Goal: Information Seeking & Learning: Compare options

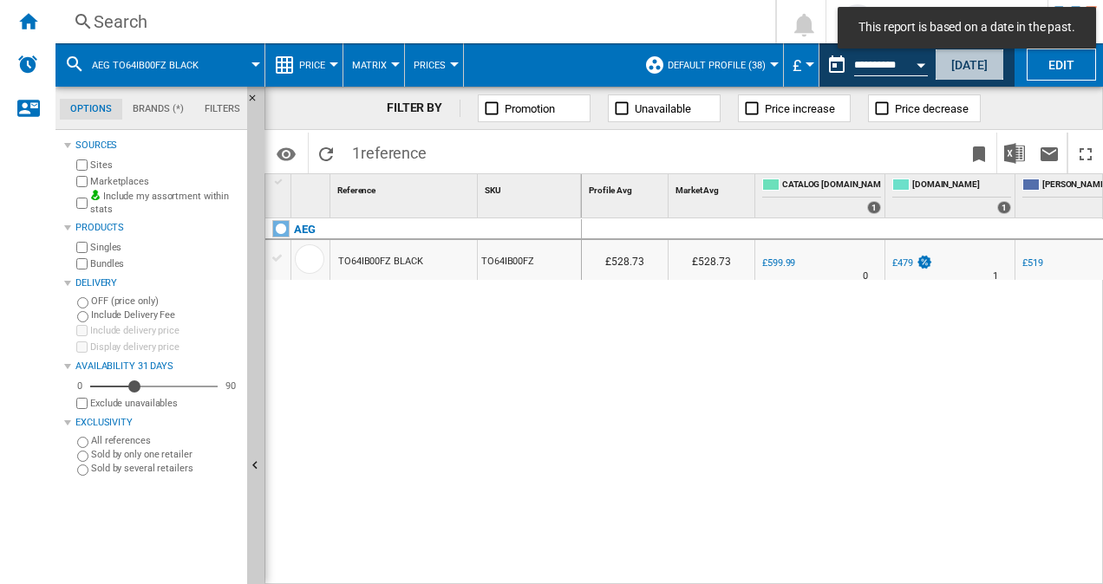
click at [966, 67] on button "[DATE]" at bounding box center [969, 65] width 69 height 32
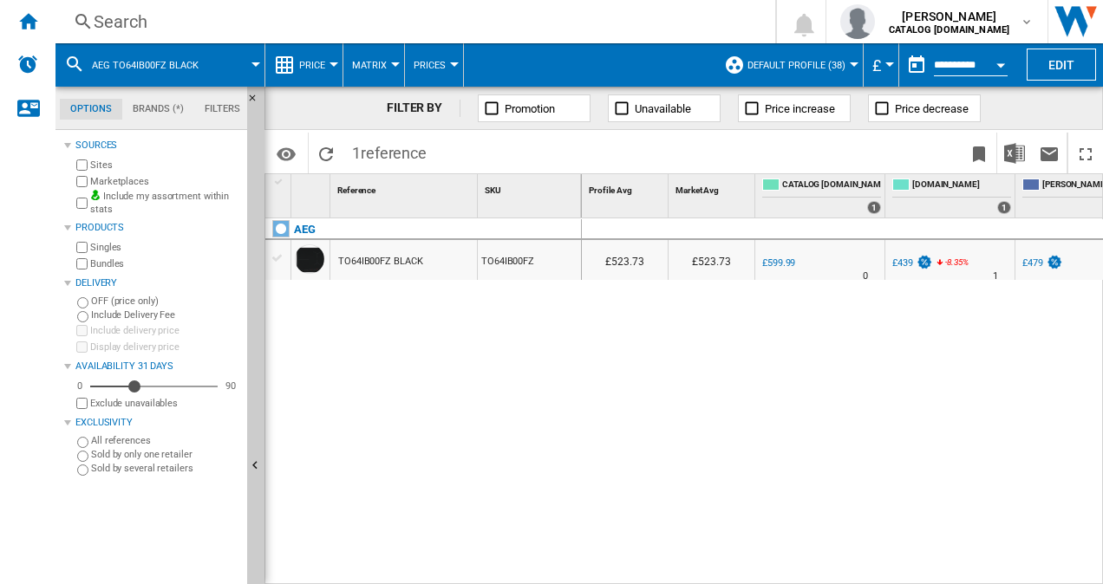
click at [176, 28] on div "Search" at bounding box center [412, 22] width 636 height 24
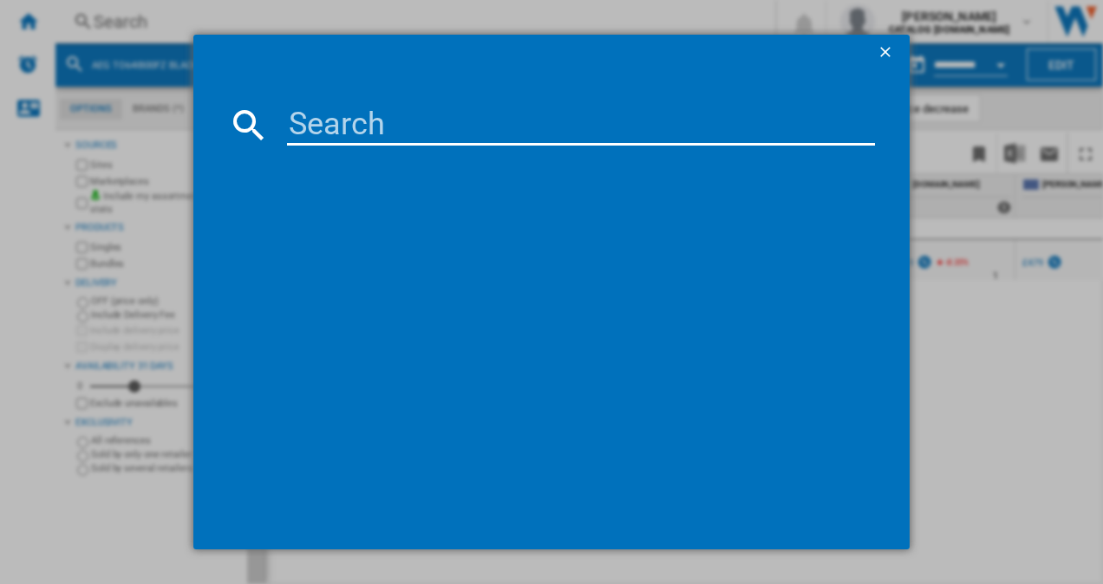
click at [399, 121] on input at bounding box center [581, 125] width 589 height 42
paste input "HGB64200SM"
type input "HGB64200SM"
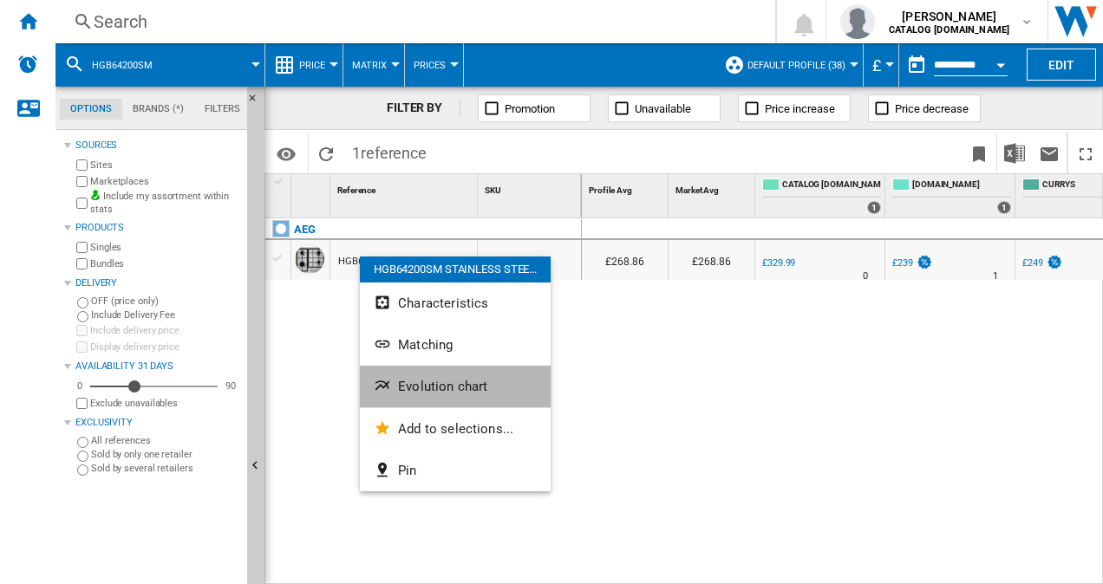
click at [470, 375] on button "Evolution chart" at bounding box center [455, 387] width 191 height 42
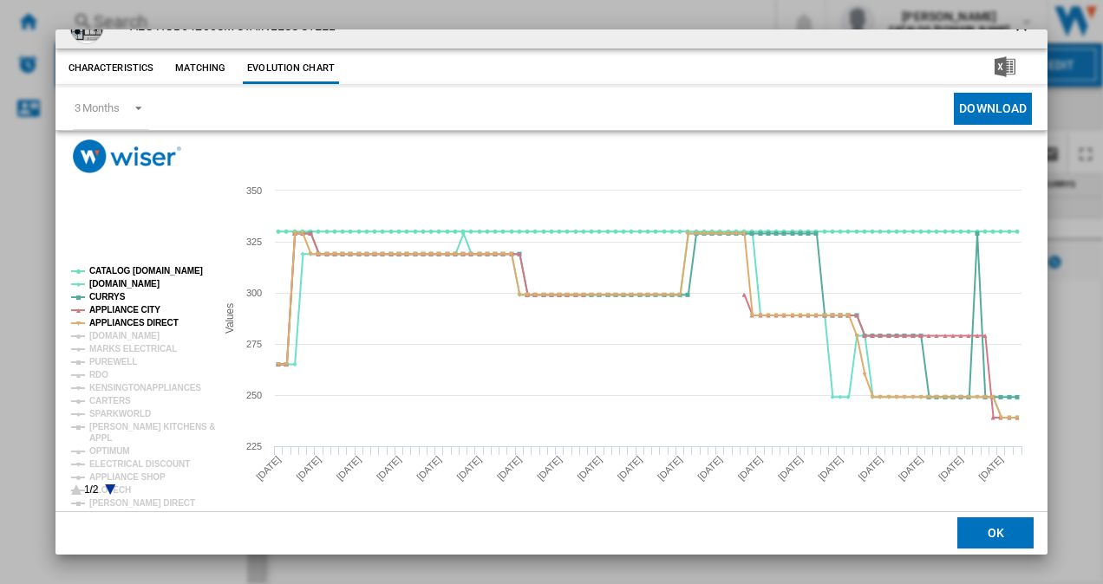
scroll to position [32, 0]
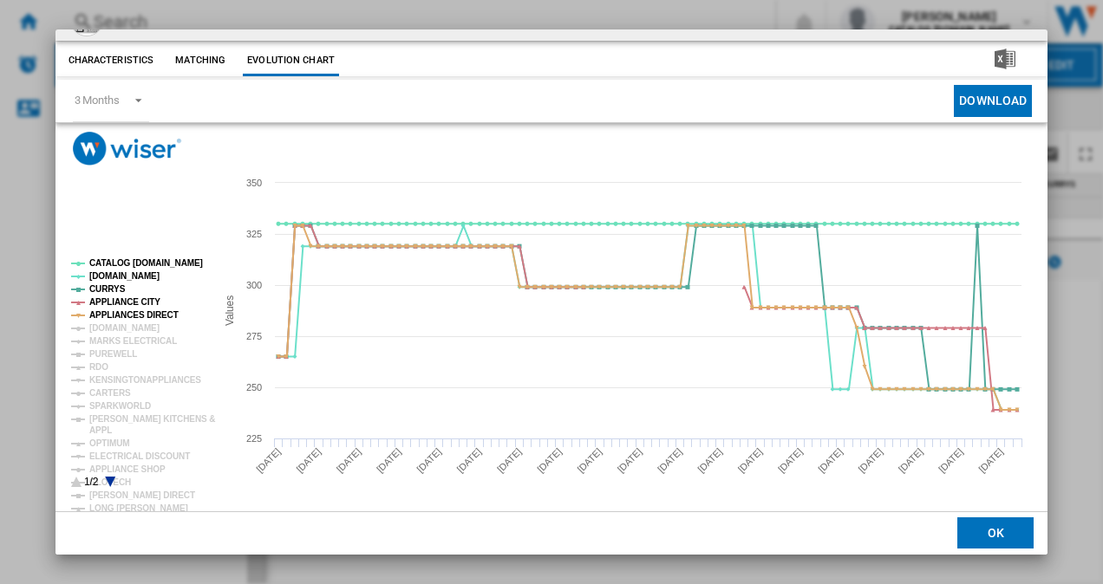
click at [109, 477] on icon "Product popup" at bounding box center [110, 482] width 10 height 10
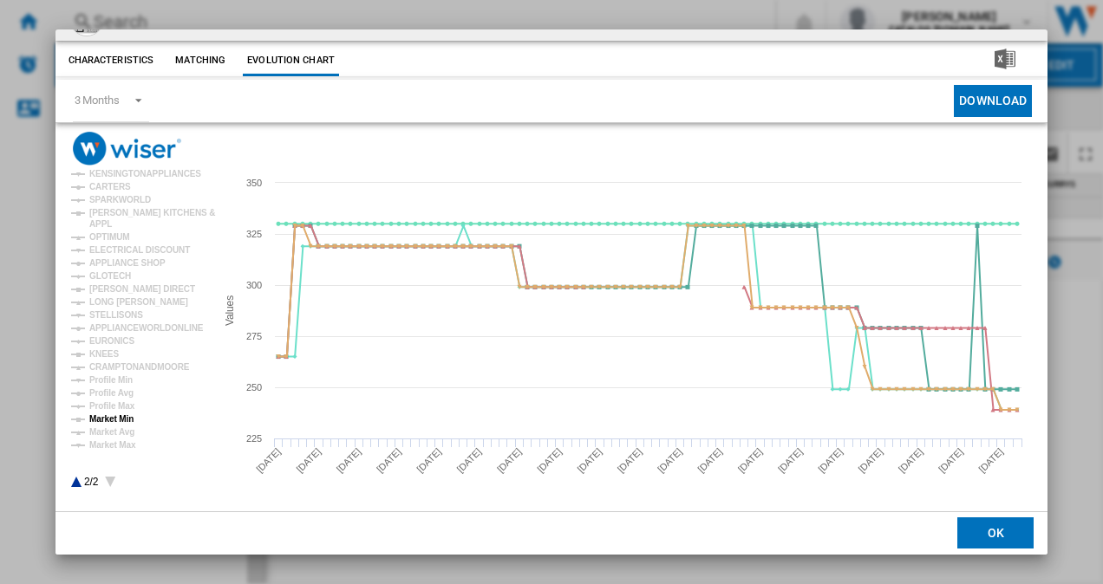
click at [123, 418] on tspan "Market Min" at bounding box center [111, 419] width 44 height 10
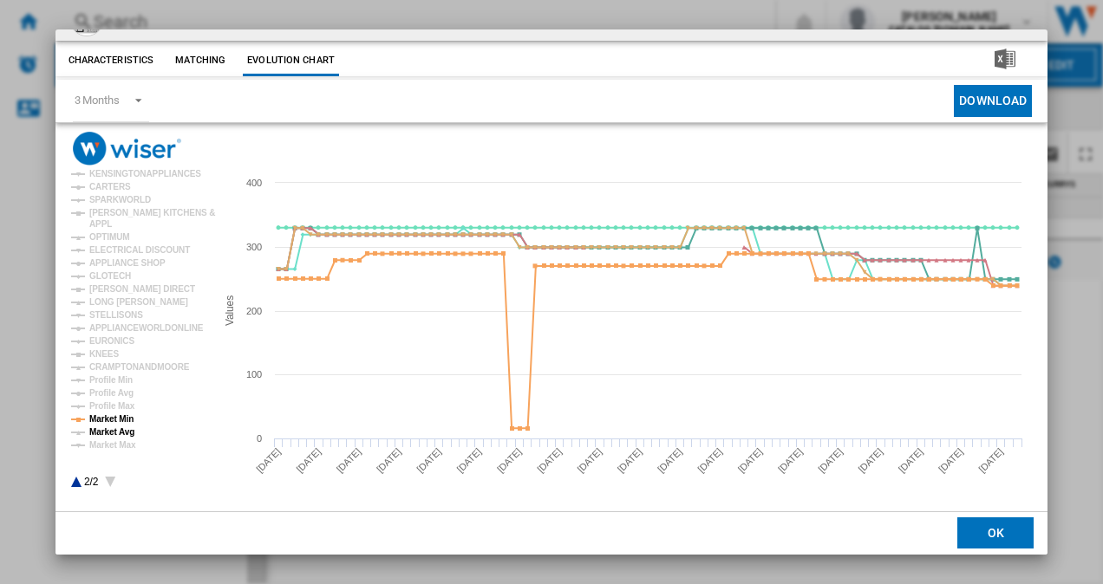
click at [97, 432] on tspan "Market Avg" at bounding box center [111, 432] width 45 height 10
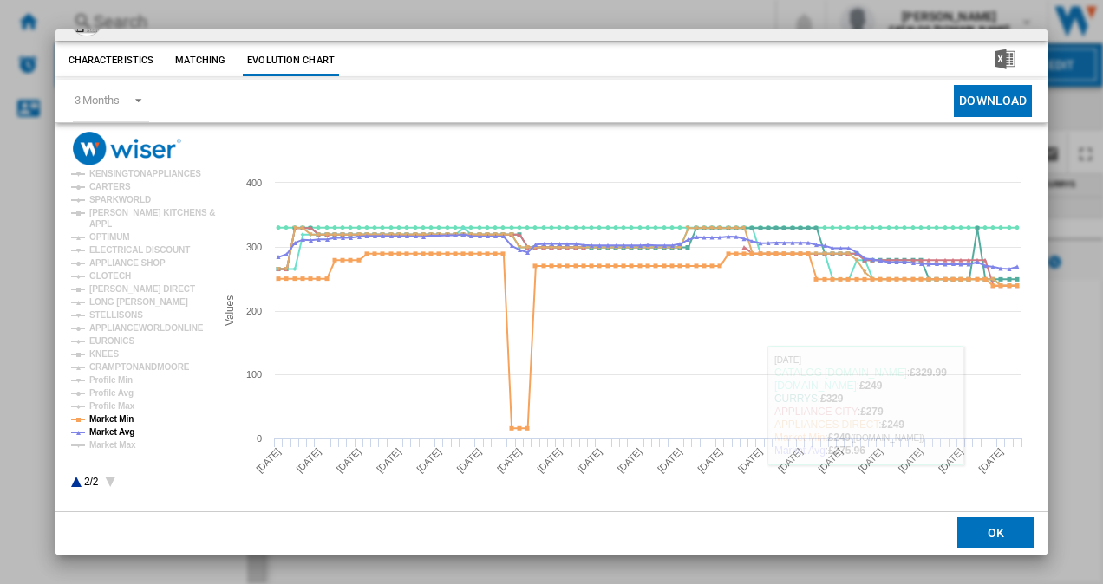
drag, startPoint x: 981, startPoint y: 528, endPoint x: 921, endPoint y: 508, distance: 63.9
click at [981, 528] on button "OK" at bounding box center [995, 533] width 76 height 31
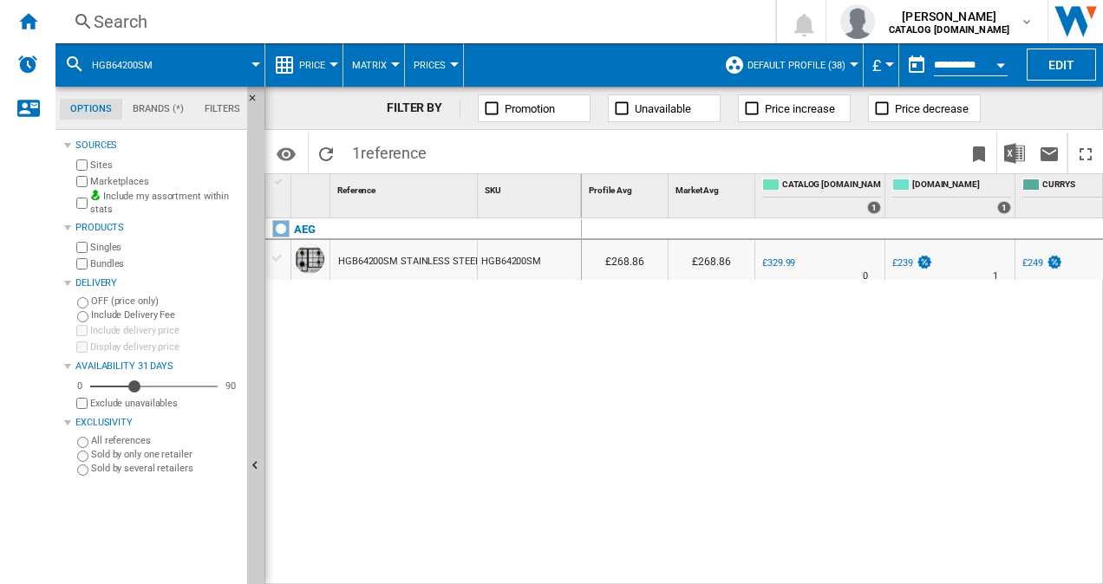
click at [146, 23] on div "Search" at bounding box center [412, 22] width 636 height 24
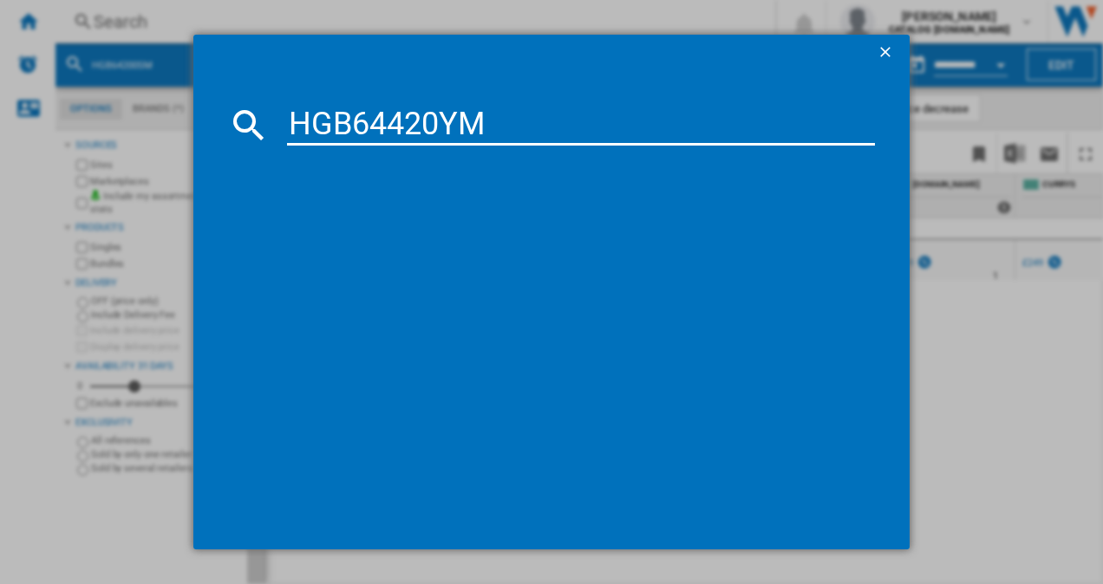
type input "HGB64420YM"
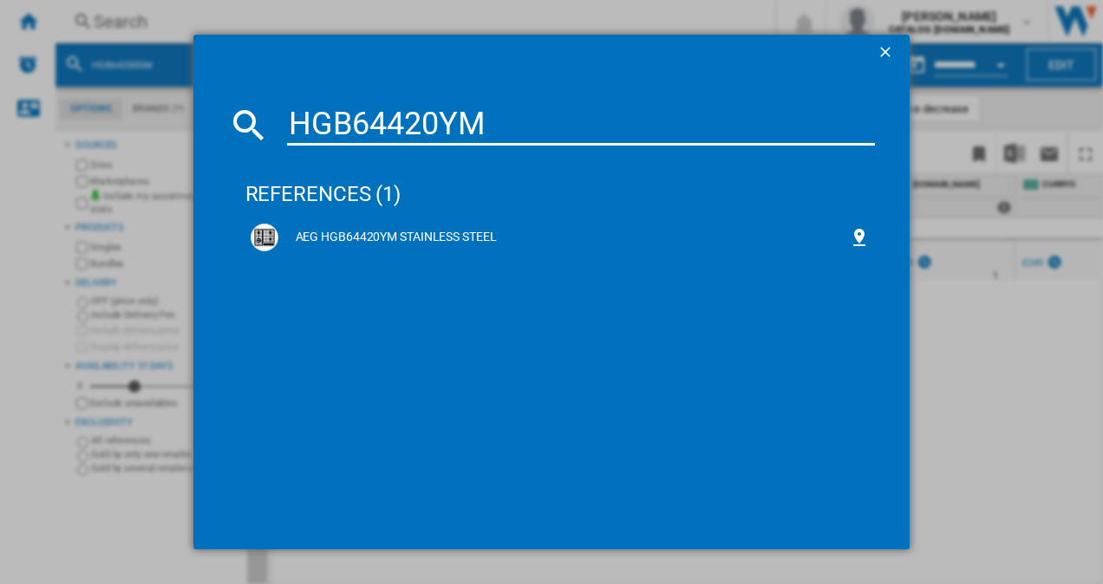
click at [441, 232] on div "AEG HGB64420YM STAINLESS STEEL" at bounding box center [563, 237] width 571 height 17
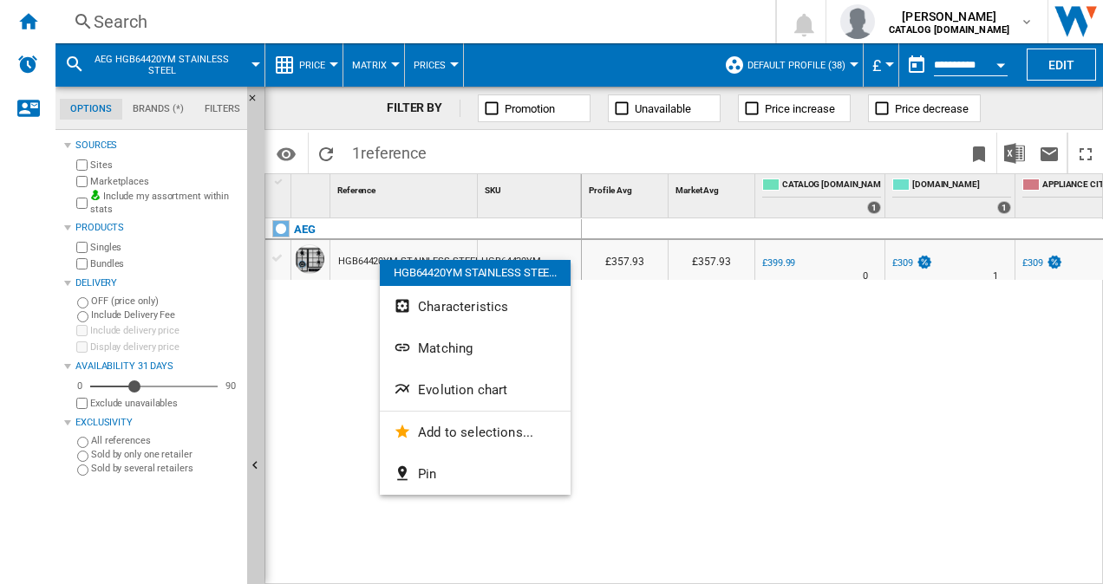
click at [456, 382] on span "Evolution chart" at bounding box center [462, 390] width 89 height 16
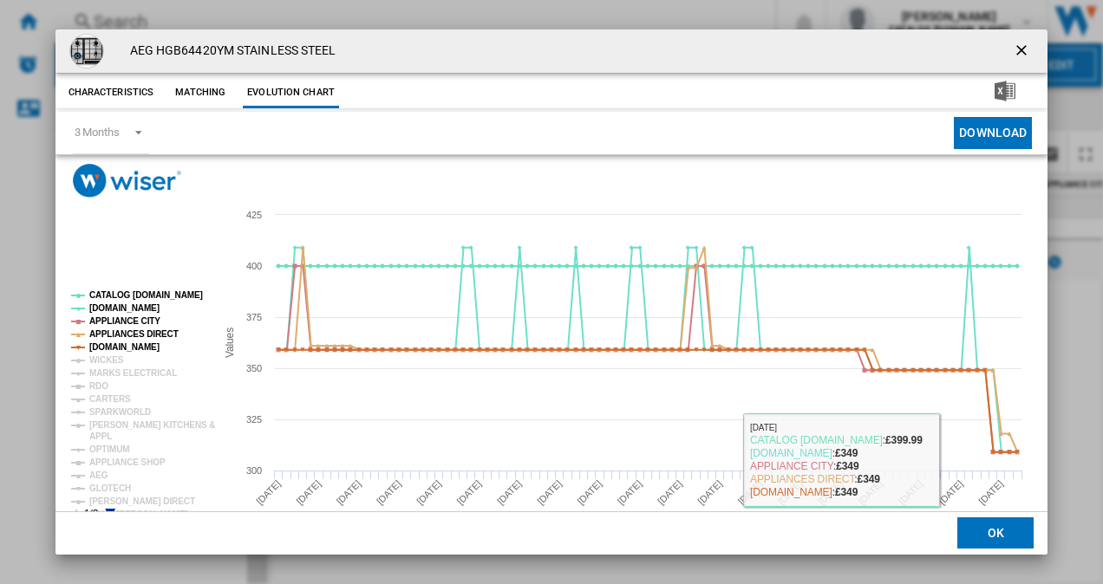
click at [993, 540] on button "OK" at bounding box center [995, 533] width 76 height 31
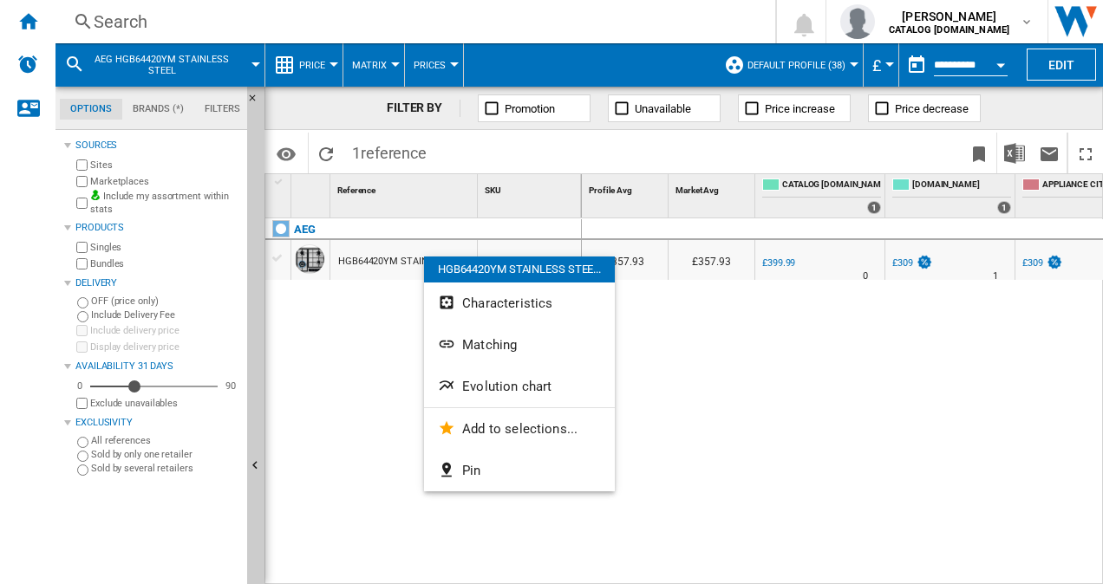
click at [494, 383] on span "Evolution chart" at bounding box center [506, 387] width 89 height 16
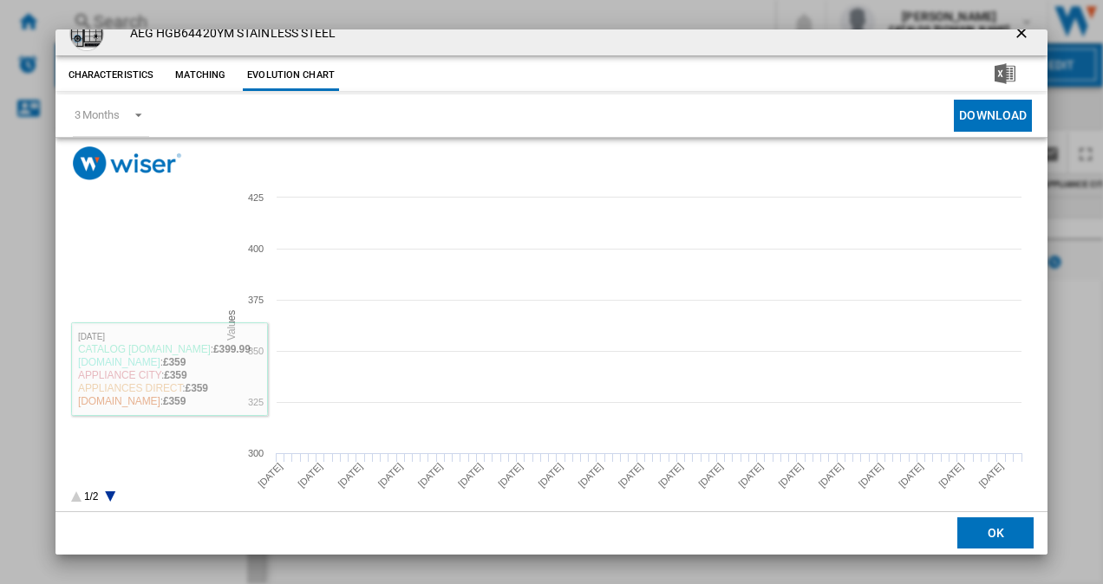
scroll to position [32, 0]
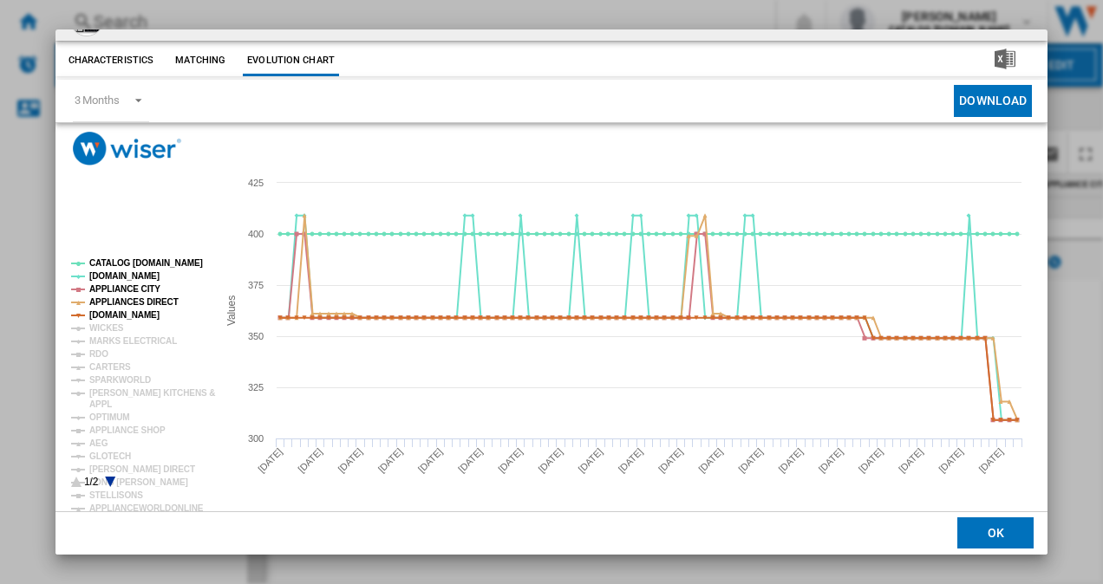
click at [107, 481] on icon "Product popup" at bounding box center [110, 482] width 10 height 10
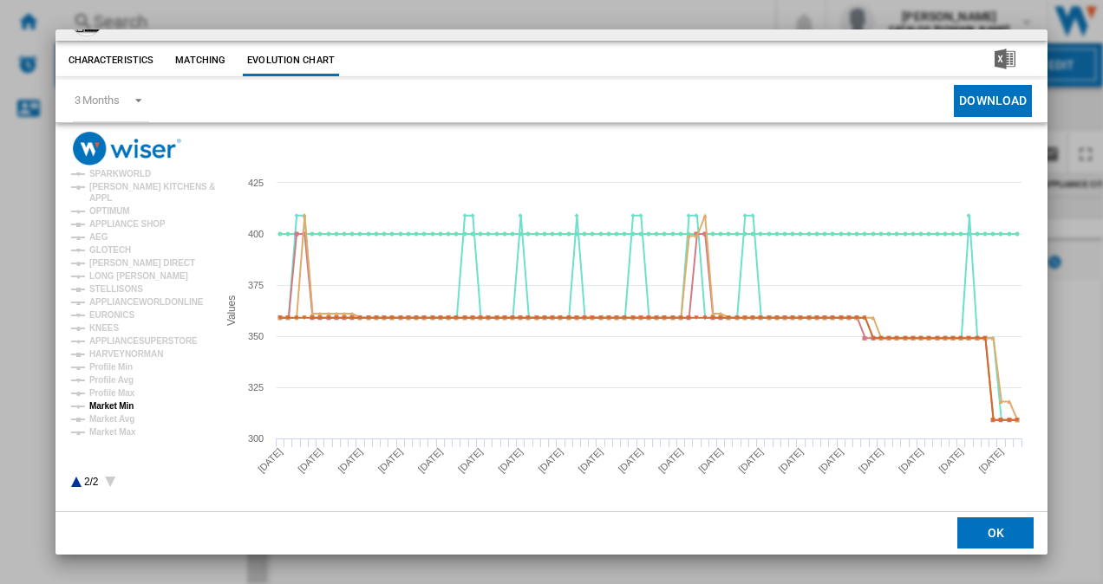
click at [109, 406] on tspan "Market Min" at bounding box center [111, 406] width 44 height 10
click at [105, 420] on tspan "Market Avg" at bounding box center [111, 419] width 45 height 10
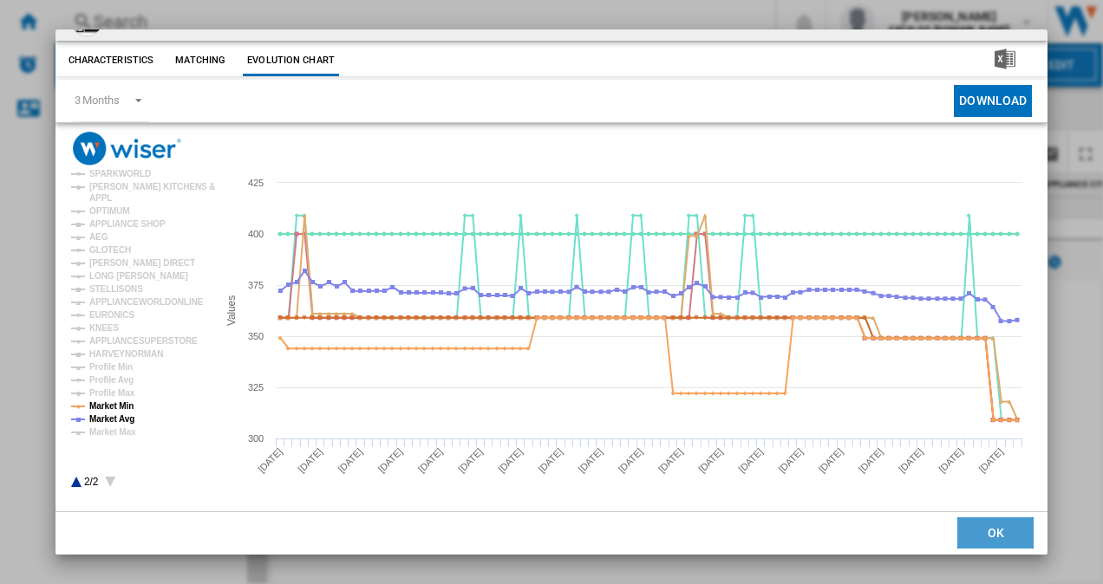
click at [976, 528] on button "OK" at bounding box center [995, 533] width 76 height 31
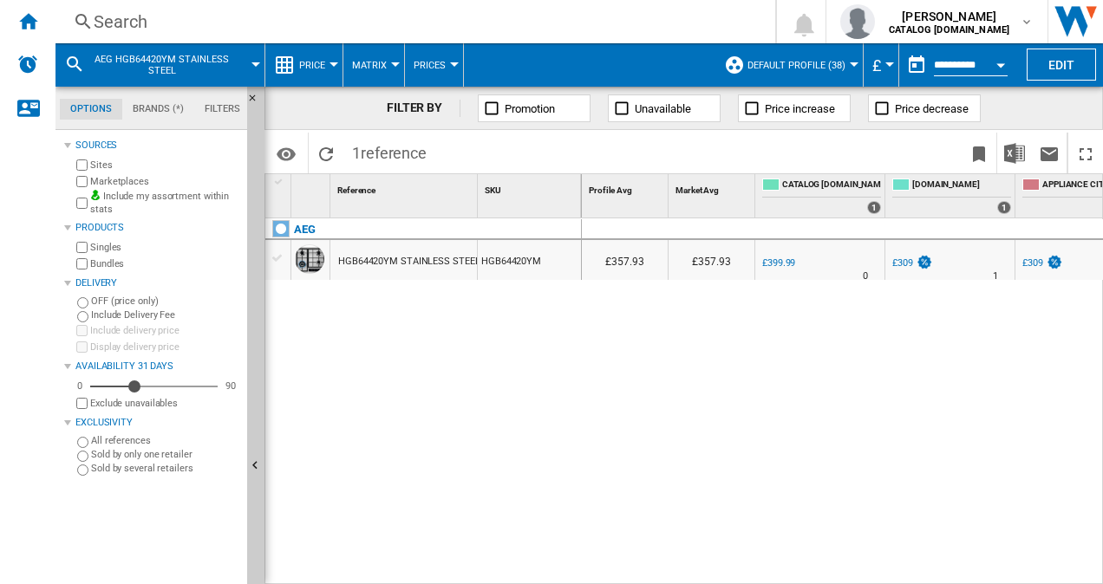
click at [158, 19] on div "Search" at bounding box center [412, 22] width 636 height 24
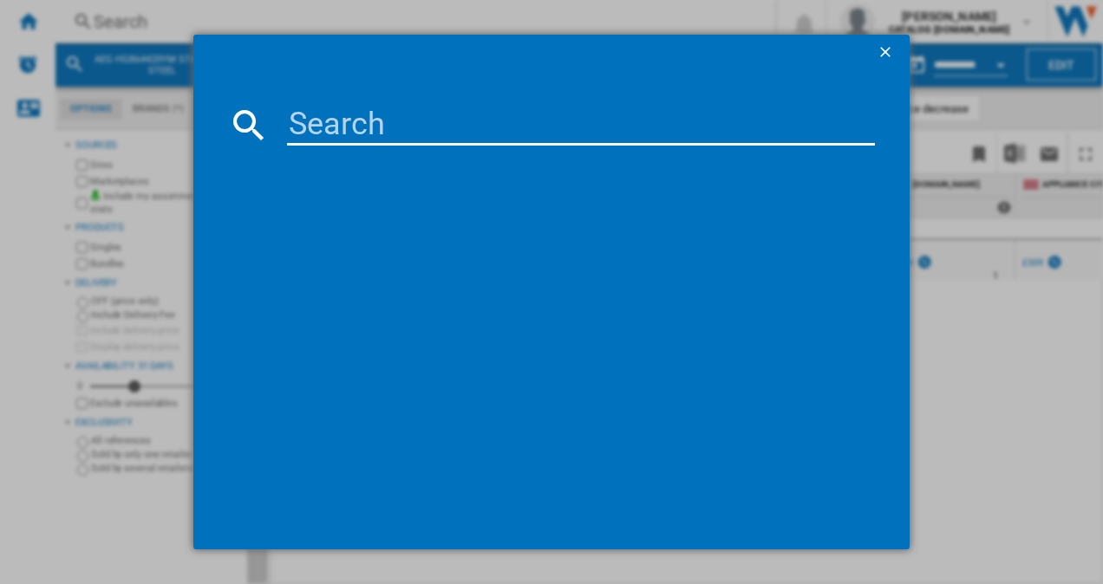
click at [347, 125] on input at bounding box center [581, 125] width 589 height 42
type input "HGB75400SM"
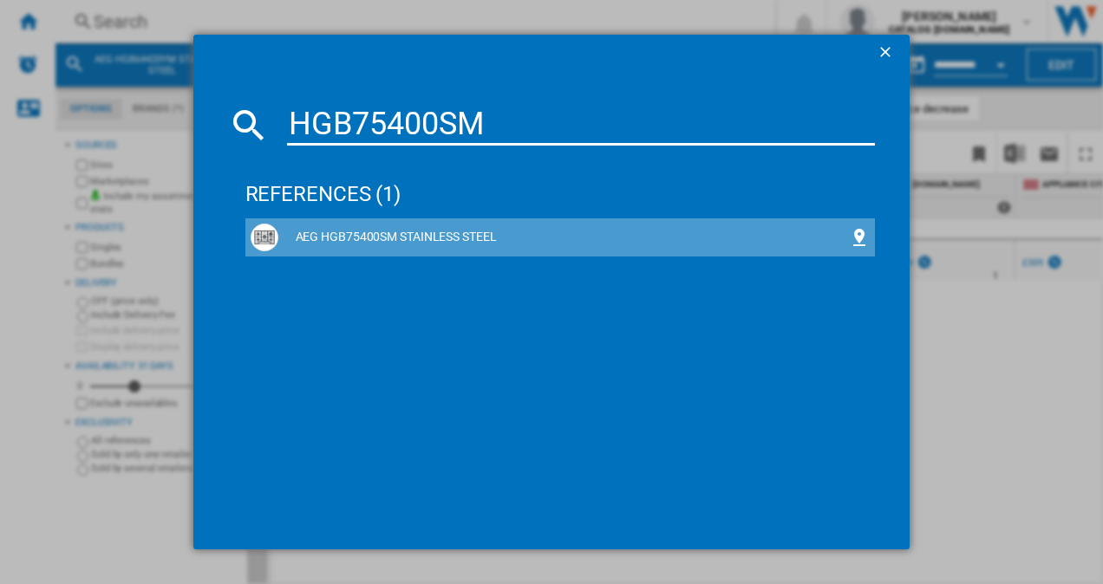
click at [375, 231] on div "AEG HGB75400SM STAINLESS STEEL" at bounding box center [563, 237] width 571 height 17
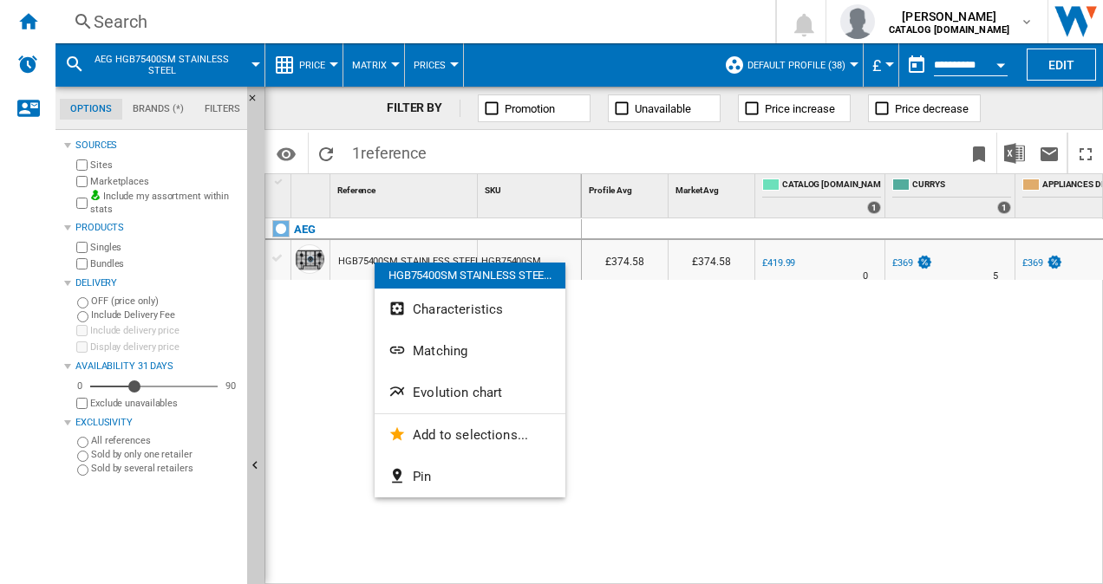
click at [425, 389] on span "Evolution chart" at bounding box center [457, 393] width 89 height 16
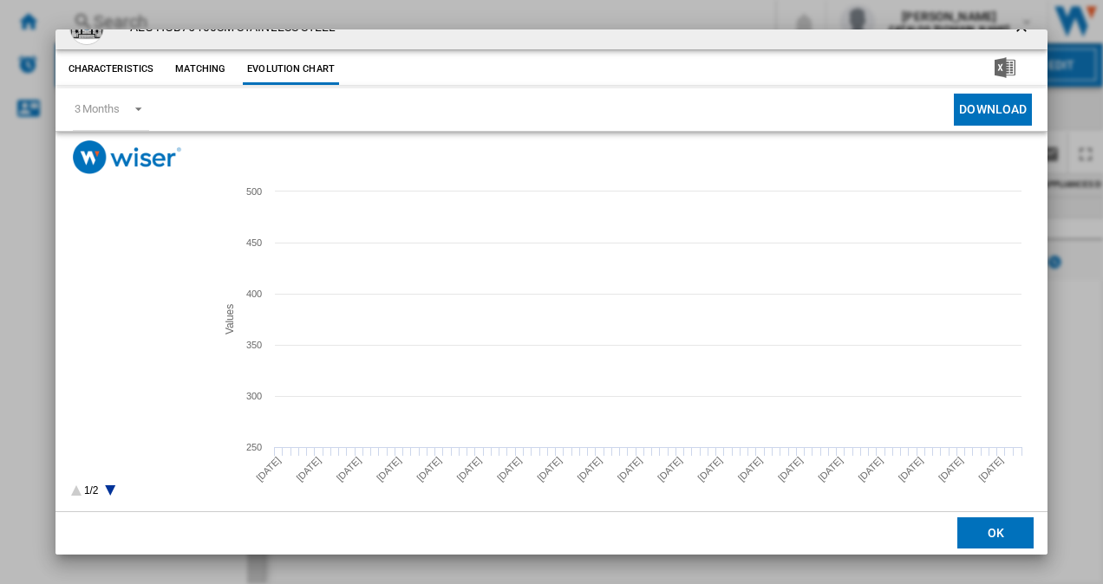
scroll to position [32, 0]
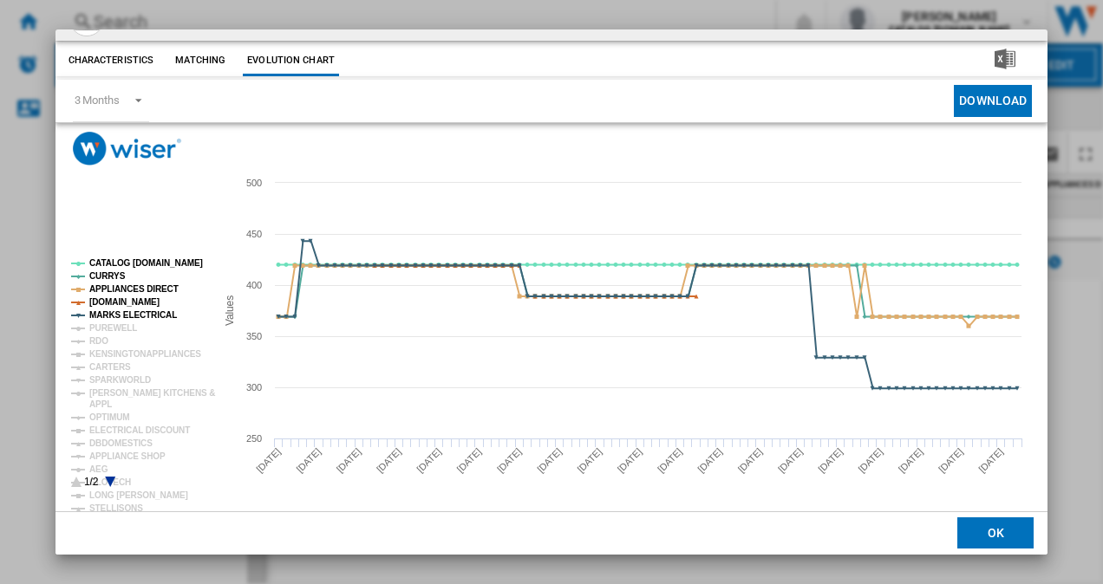
click at [109, 479] on icon "Product popup" at bounding box center [110, 482] width 10 height 10
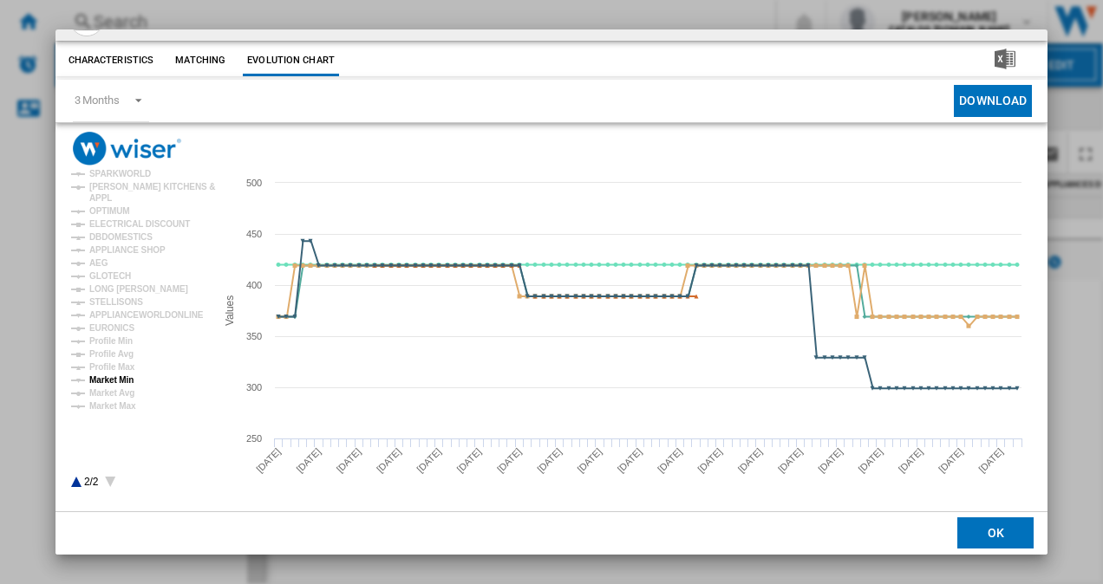
click at [113, 376] on tspan "Market Min" at bounding box center [111, 380] width 44 height 10
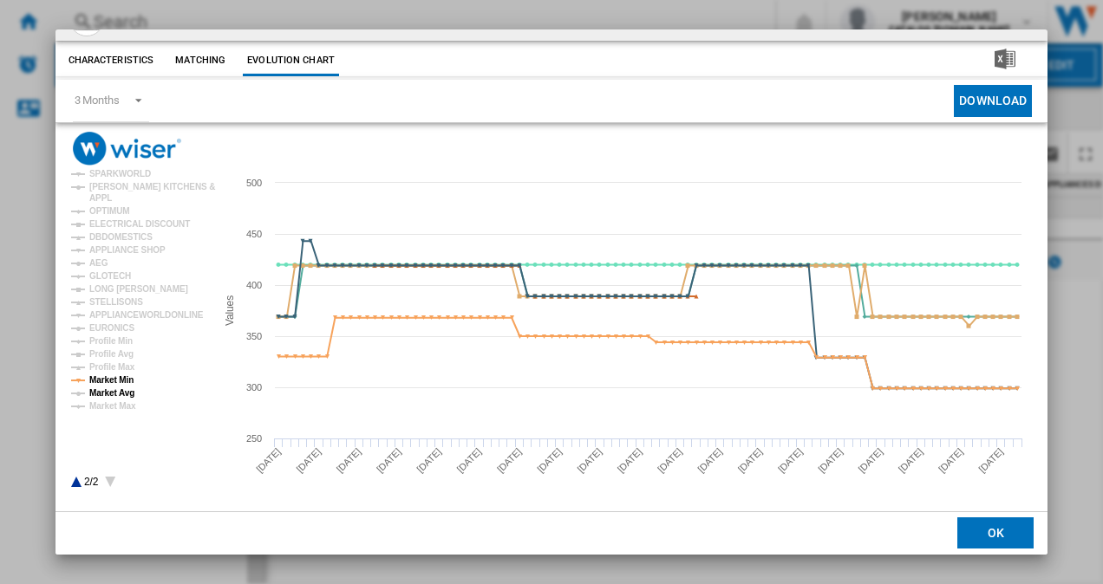
click at [121, 389] on tspan "Market Avg" at bounding box center [111, 393] width 45 height 10
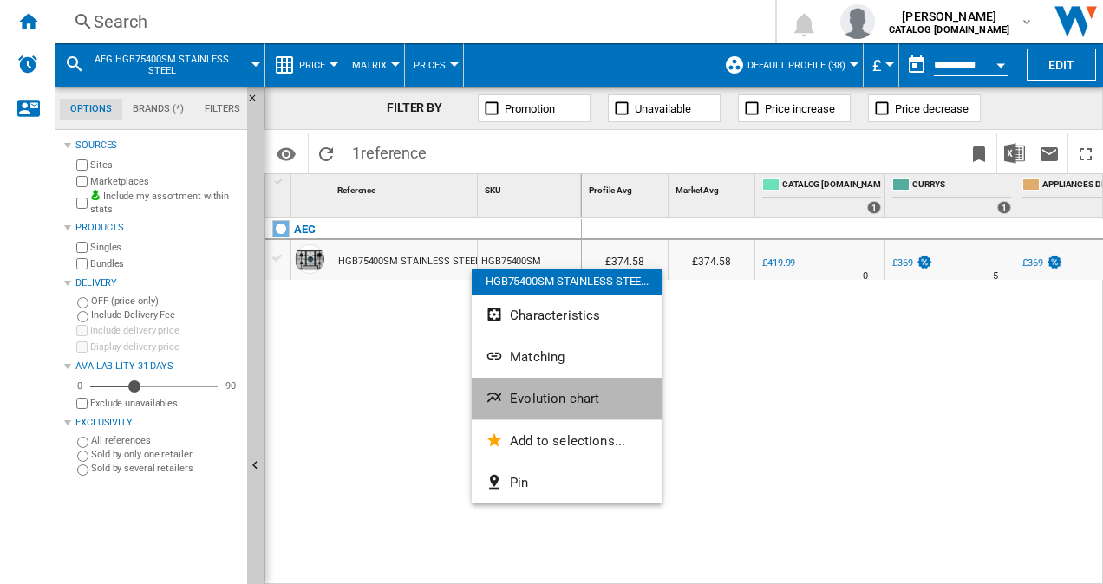
click at [515, 409] on button "Evolution chart" at bounding box center [567, 399] width 191 height 42
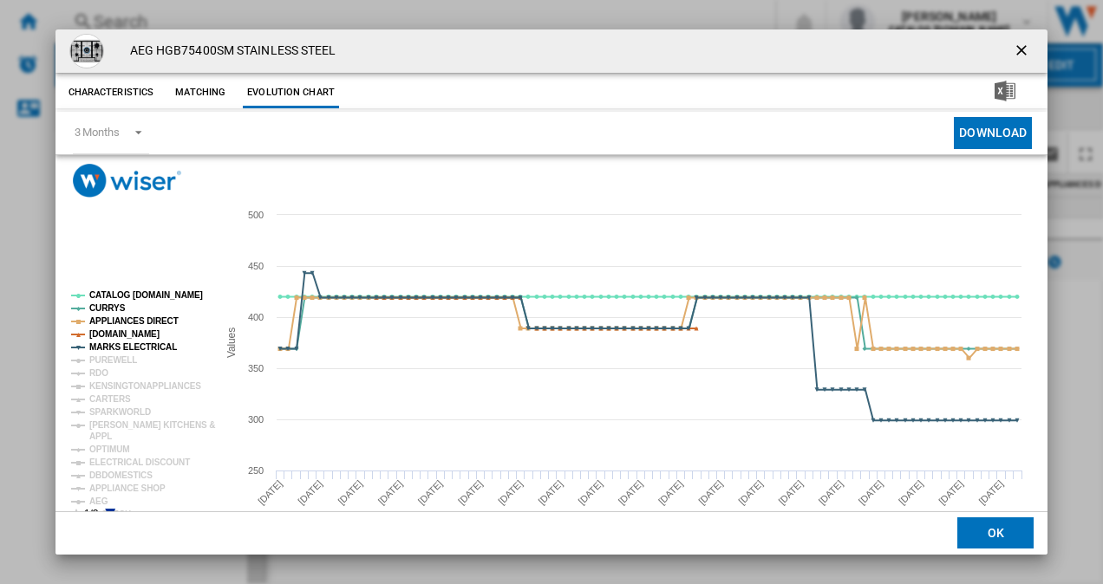
click at [111, 509] on icon "Product popup" at bounding box center [110, 514] width 10 height 10
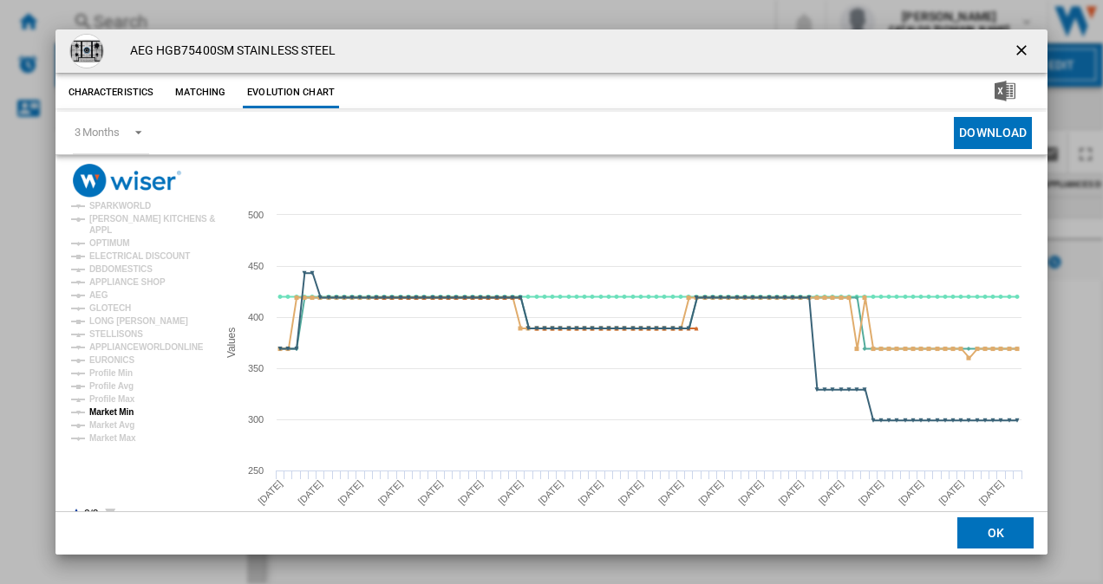
click at [115, 412] on tspan "Market Min" at bounding box center [111, 412] width 44 height 10
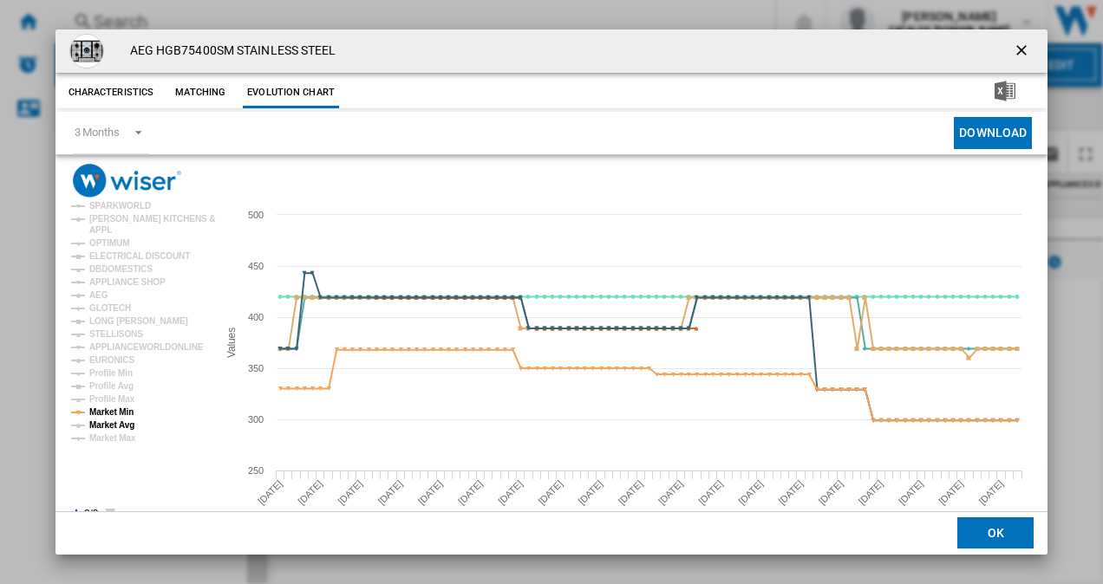
click at [120, 425] on tspan "Market Avg" at bounding box center [111, 425] width 45 height 10
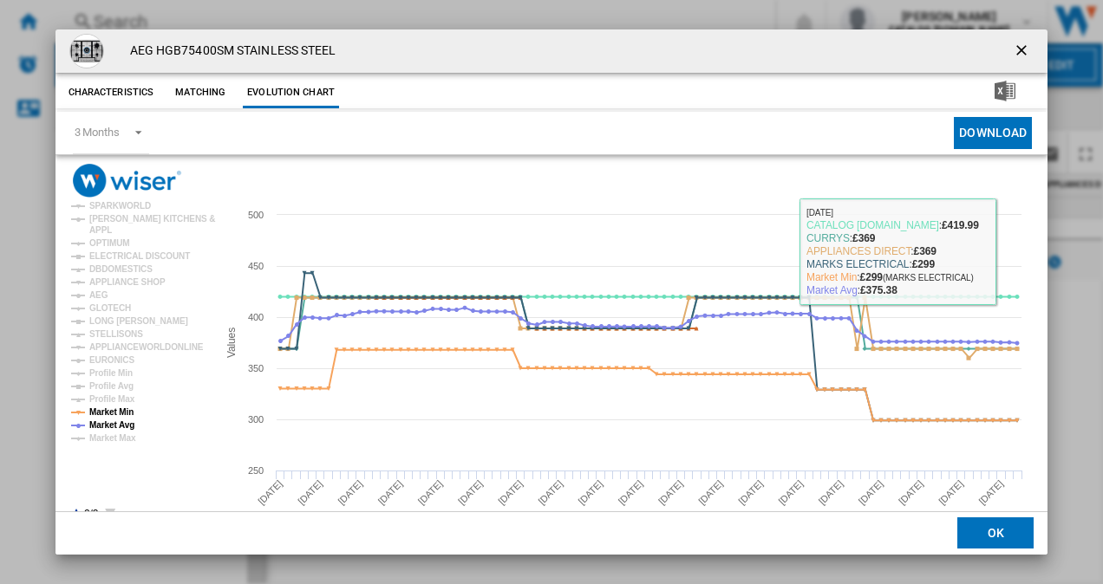
click at [974, 532] on button "OK" at bounding box center [995, 533] width 76 height 31
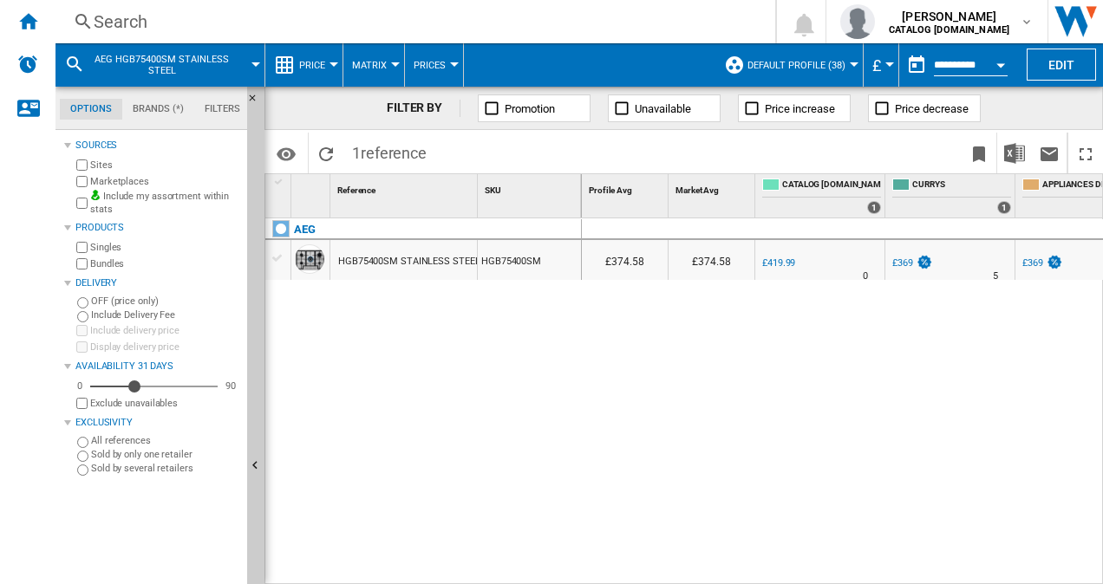
click at [147, 12] on div "Search" at bounding box center [412, 22] width 636 height 24
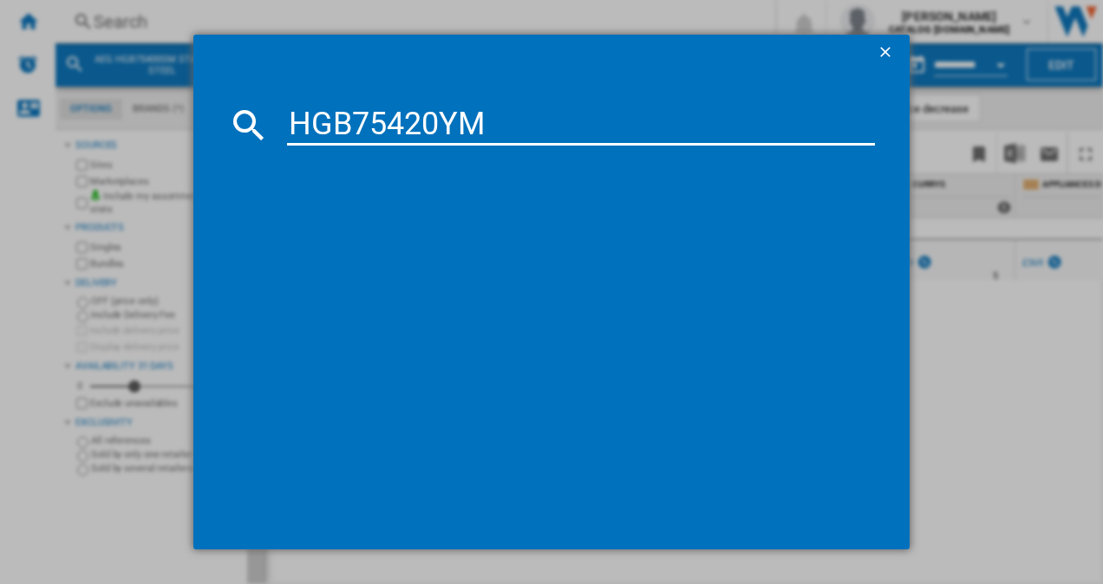
type input "HGB75420YM"
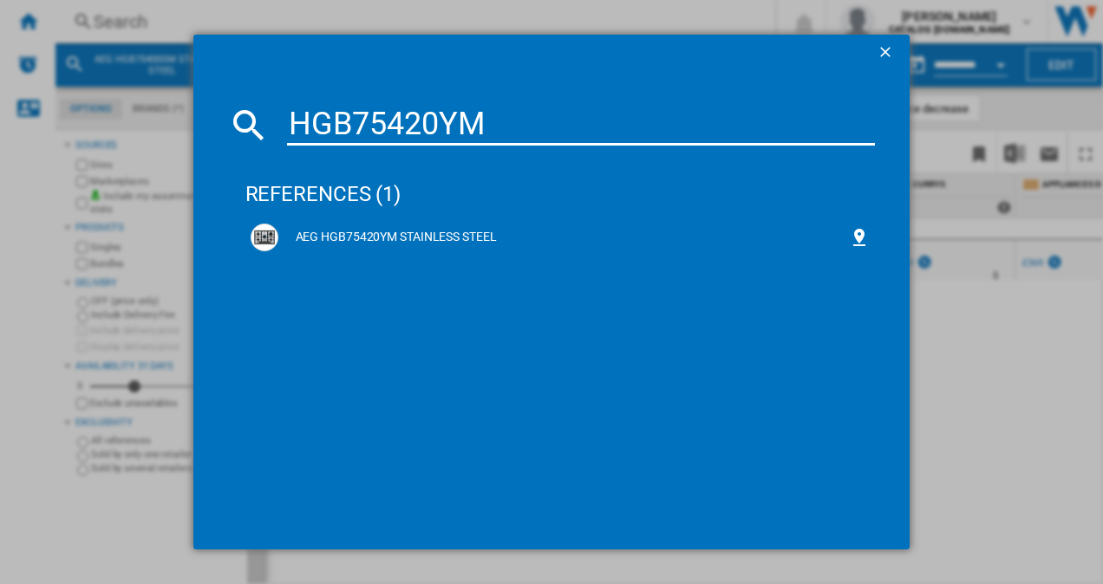
click at [366, 242] on div "AEG HGB75420YM STAINLESS STEEL" at bounding box center [563, 237] width 571 height 17
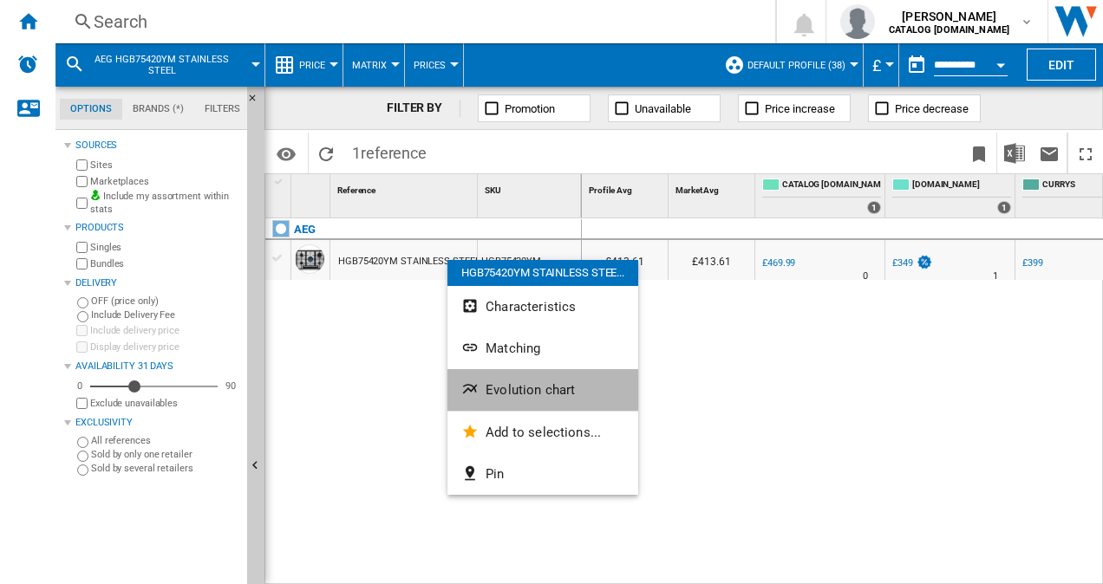
click at [494, 382] on span "Evolution chart" at bounding box center [529, 390] width 89 height 16
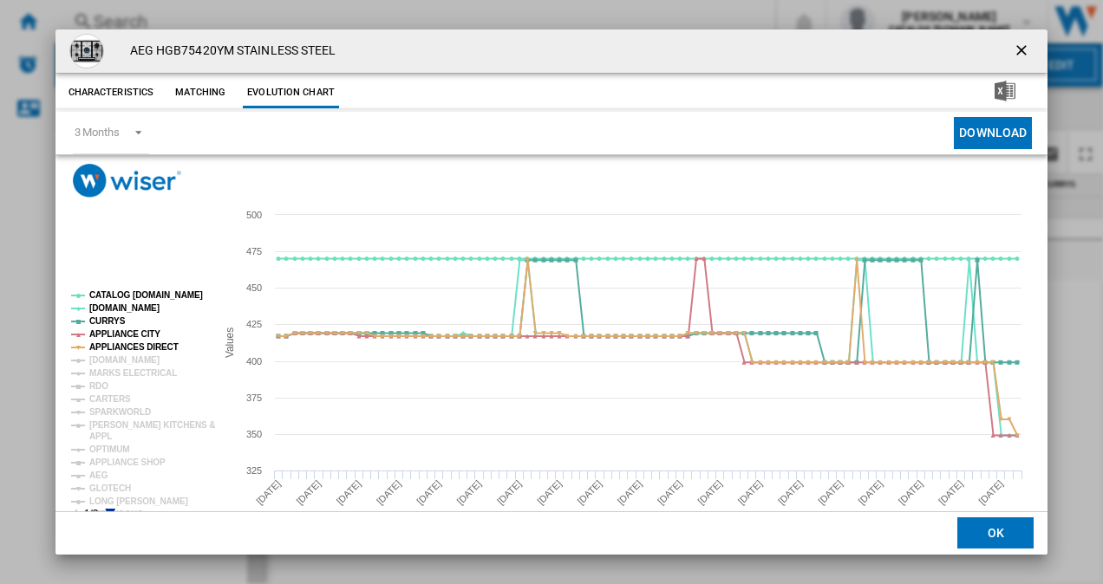
click at [107, 511] on md-dialog-actions "OK" at bounding box center [551, 532] width 993 height 43
click at [109, 506] on rect "Product popup" at bounding box center [136, 405] width 144 height 243
click at [110, 511] on icon "Product popup" at bounding box center [110, 514] width 10 height 10
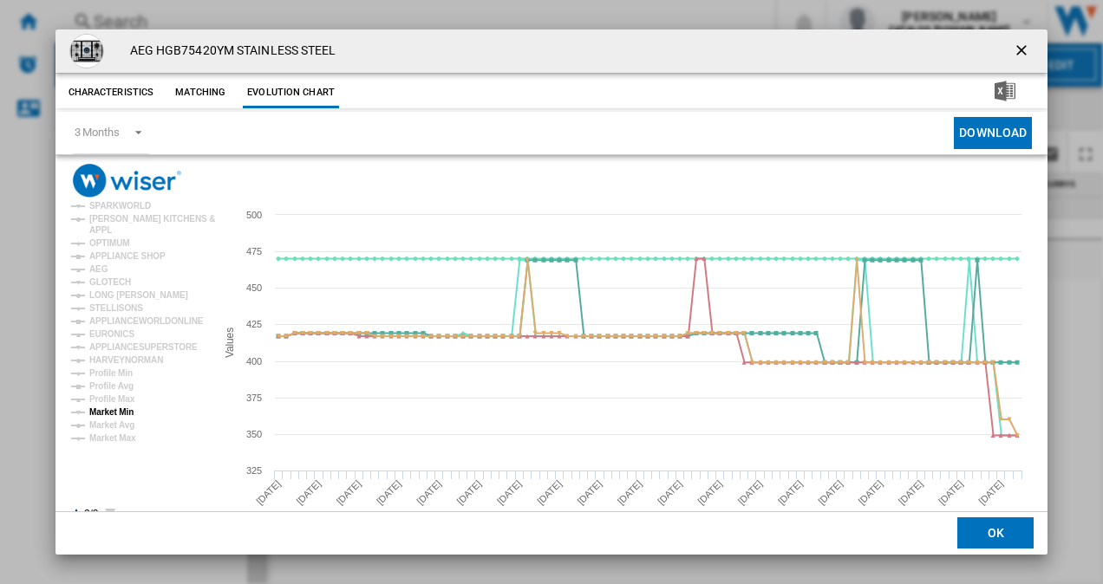
click at [114, 408] on tspan "Market Min" at bounding box center [111, 412] width 44 height 10
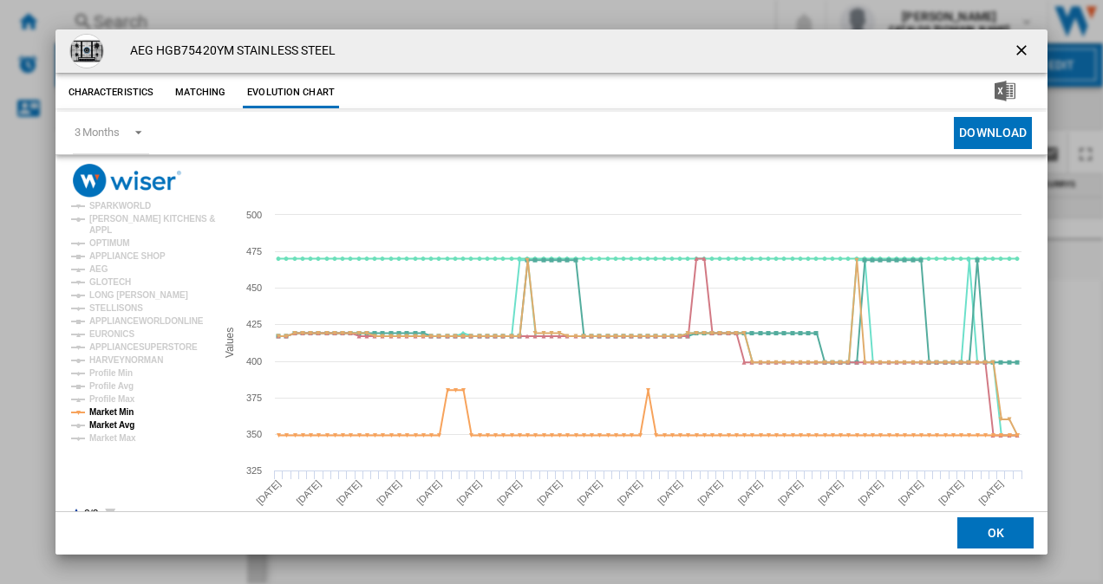
click at [113, 428] on tspan "Market Avg" at bounding box center [111, 425] width 45 height 10
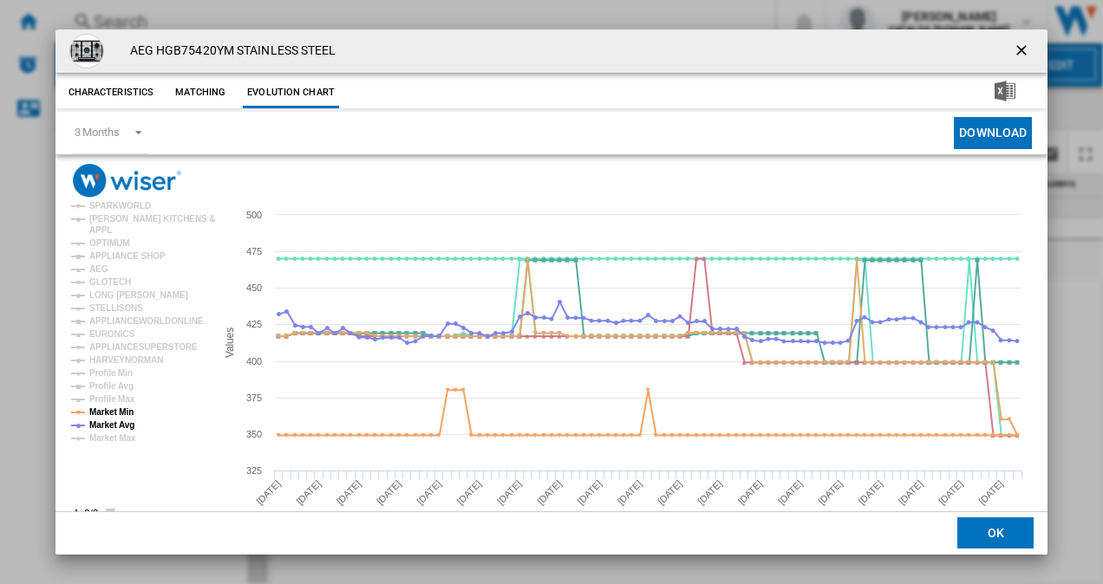
click at [1018, 45] on ng-md-icon "getI18NText('BUTTONS.CLOSE_DIALOG')" at bounding box center [1023, 52] width 21 height 21
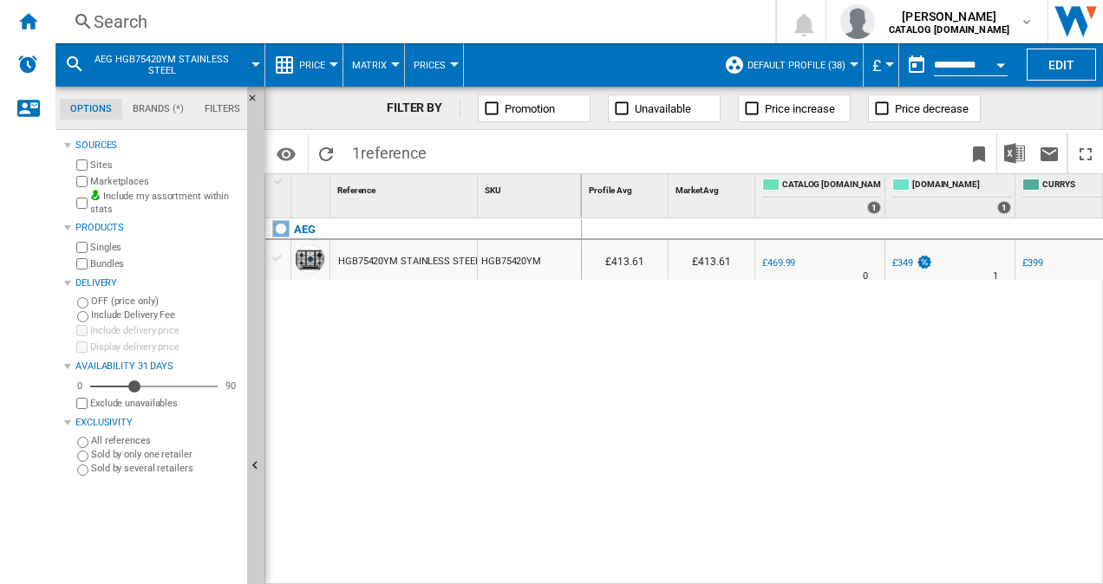
click at [163, 19] on div "Search" at bounding box center [412, 22] width 636 height 24
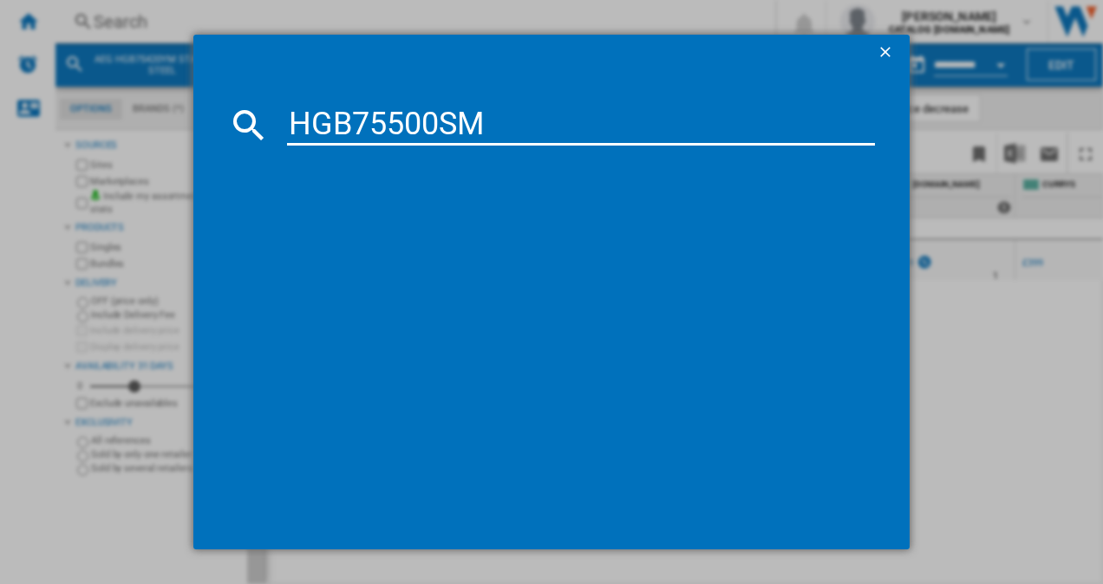
type input "HGB75500SM"
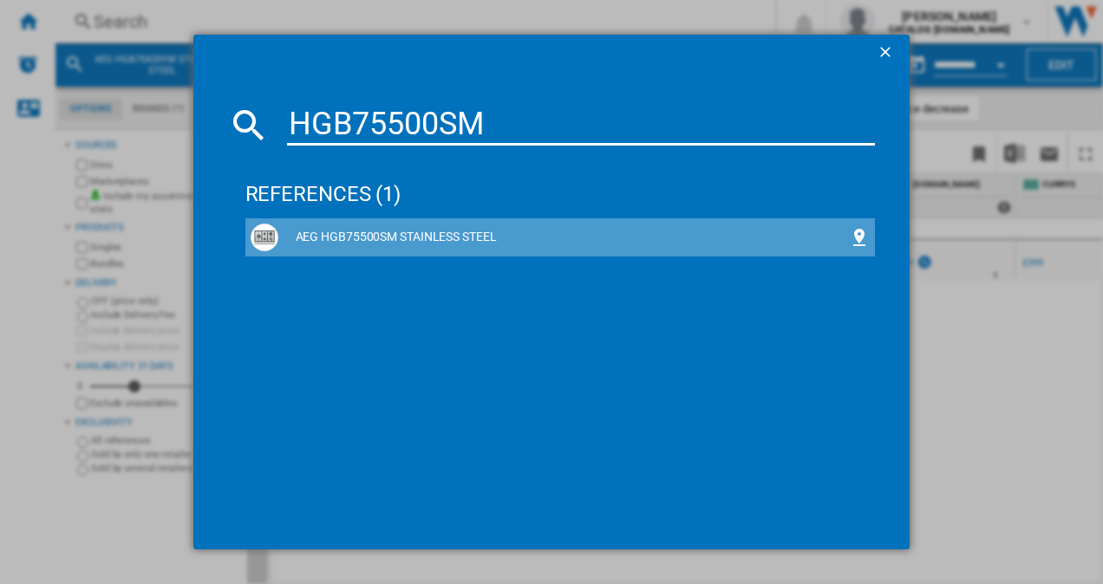
click at [384, 238] on div "AEG HGB75500SM STAINLESS STEEL" at bounding box center [563, 237] width 571 height 17
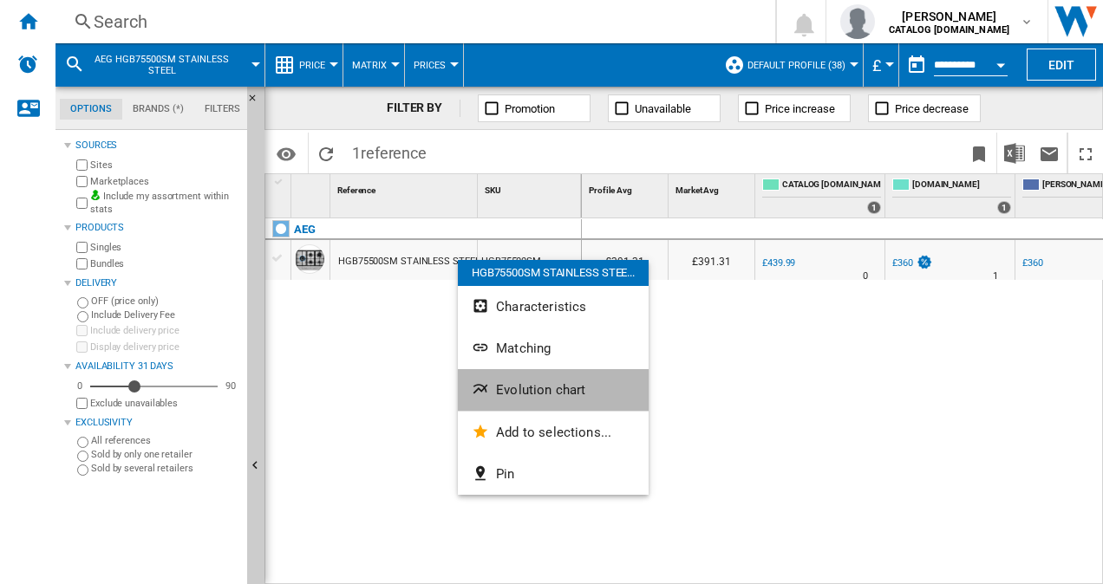
click at [539, 399] on button "Evolution chart" at bounding box center [553, 390] width 191 height 42
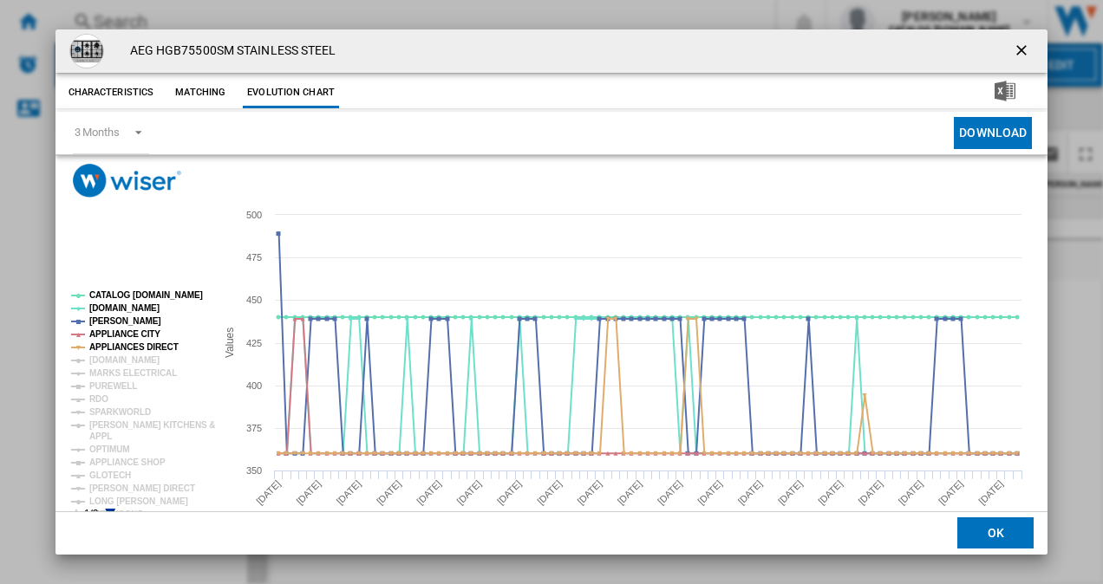
click at [113, 510] on icon "Product popup" at bounding box center [110, 514] width 10 height 10
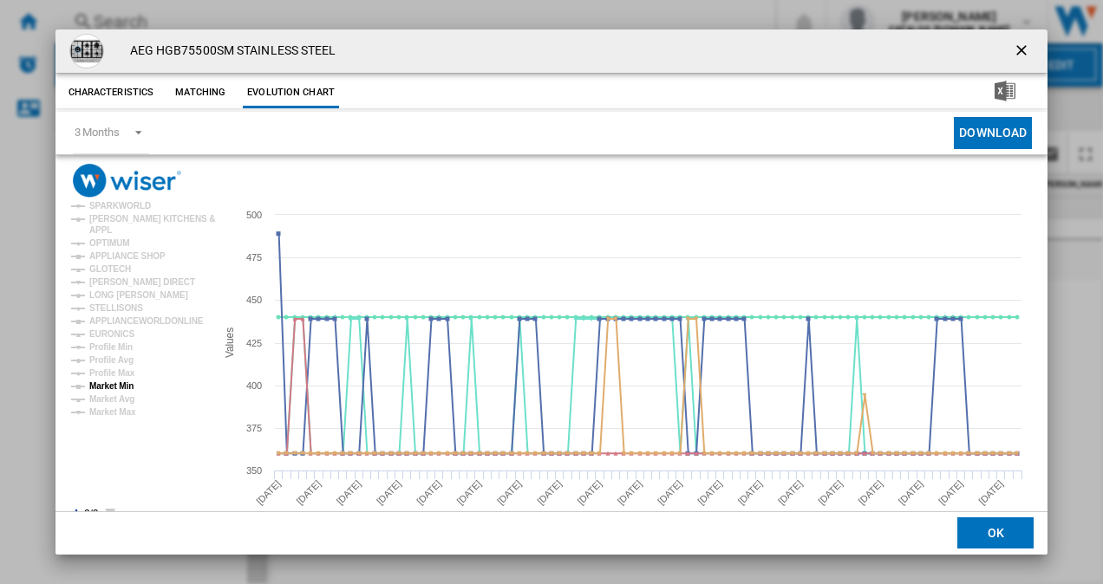
click at [120, 383] on tspan "Market Min" at bounding box center [111, 386] width 44 height 10
click at [116, 401] on tspan "Market Avg" at bounding box center [111, 399] width 45 height 10
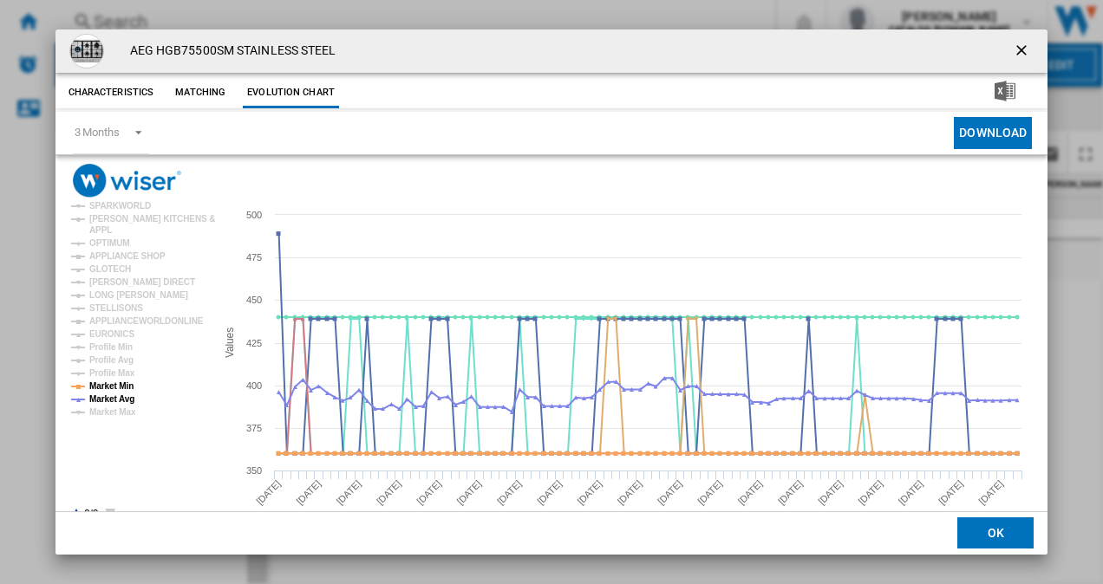
click at [1016, 51] on ng-md-icon "getI18NText('BUTTONS.CLOSE_DIALOG')" at bounding box center [1023, 52] width 21 height 21
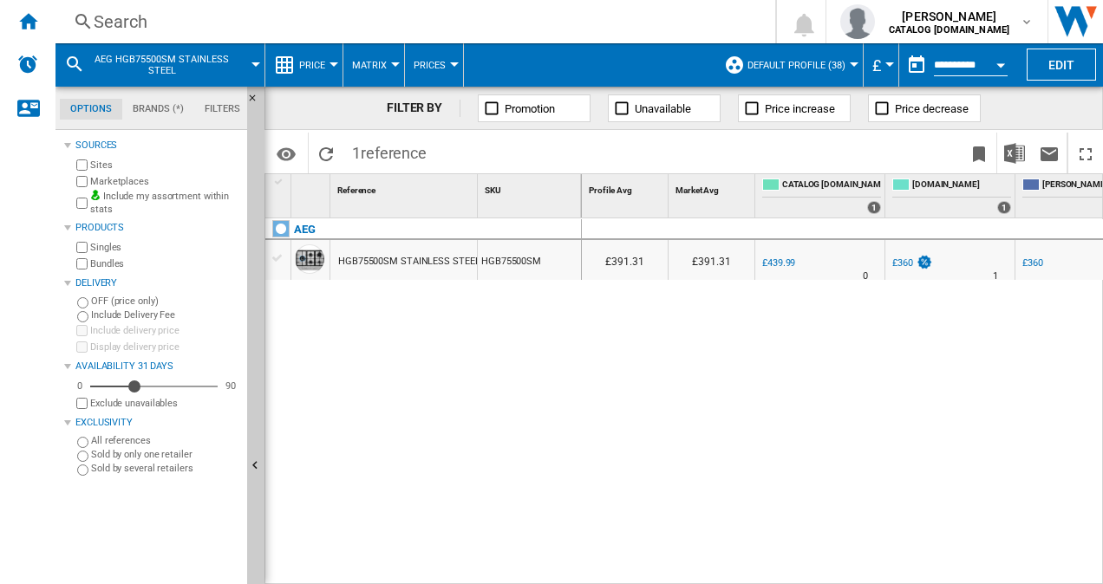
click at [117, 15] on div "Search" at bounding box center [412, 22] width 636 height 24
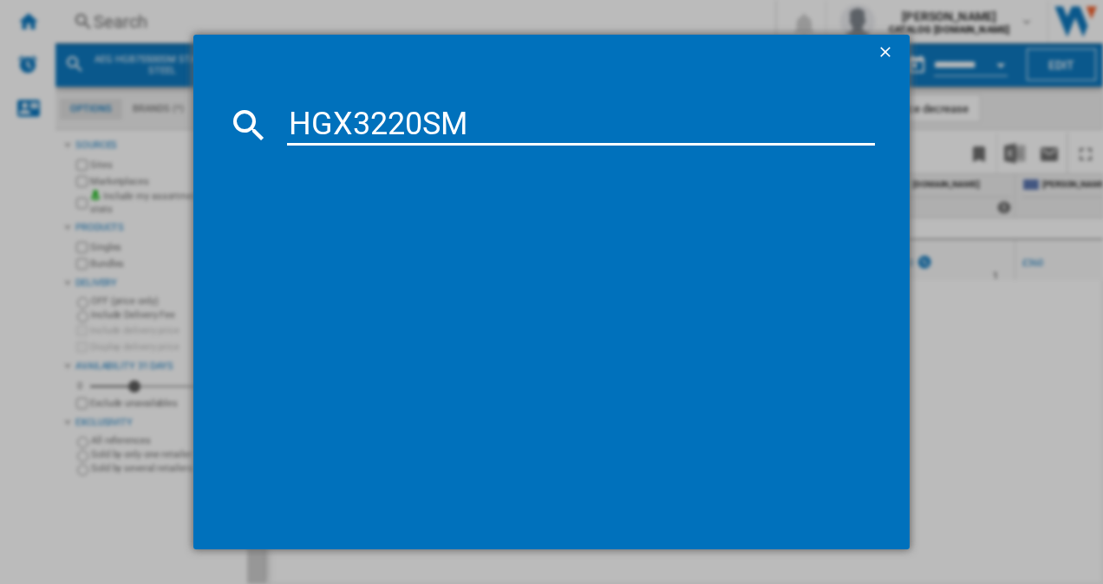
type input "HGX3220SM"
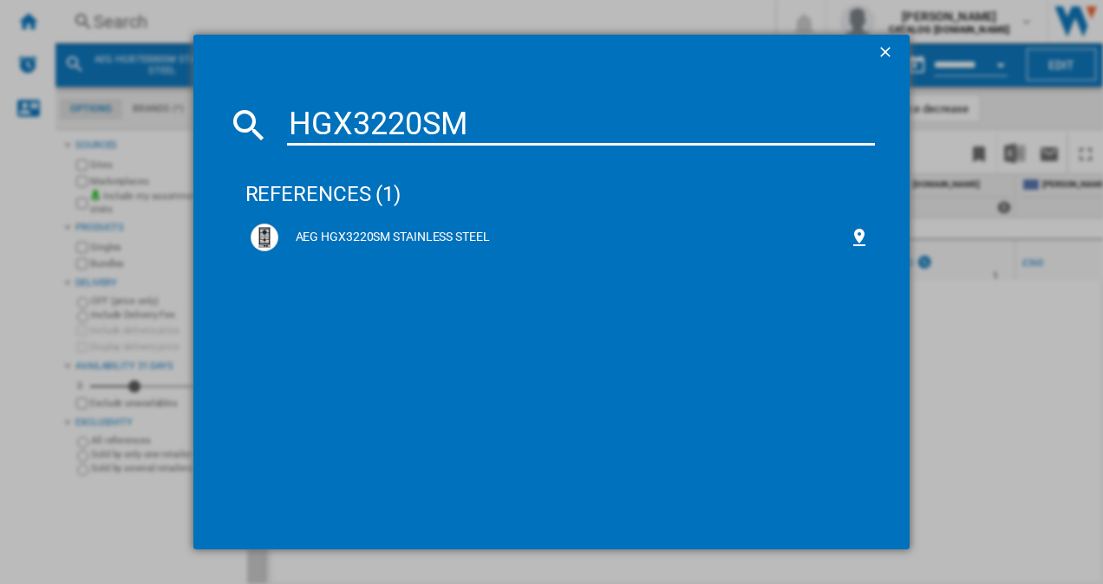
click at [342, 239] on div "AEG HGX3220SM STAINLESS STEEL" at bounding box center [563, 237] width 571 height 17
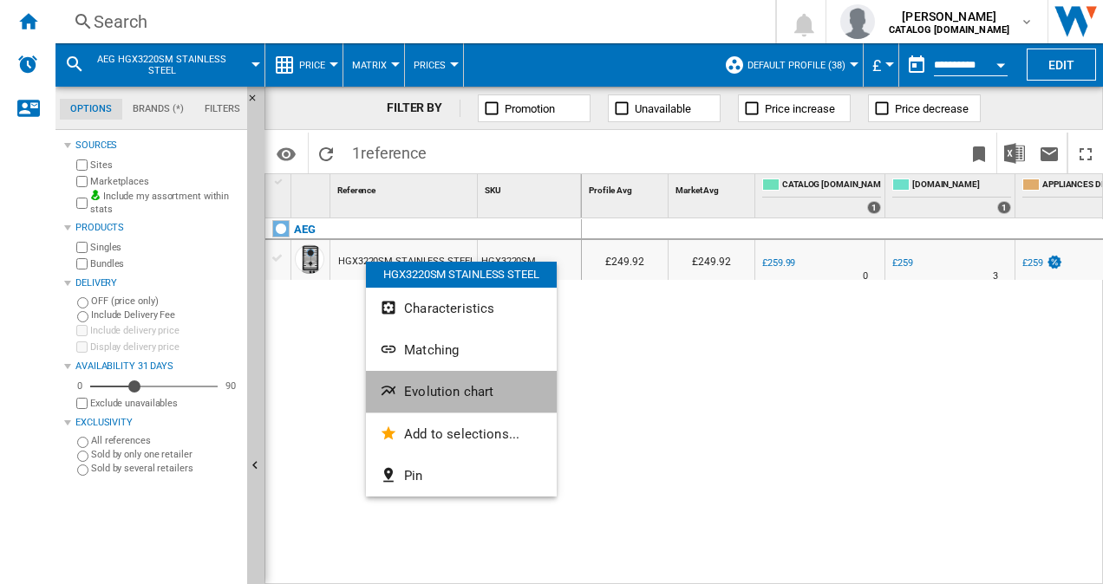
click at [425, 383] on button "Evolution chart" at bounding box center [461, 392] width 191 height 42
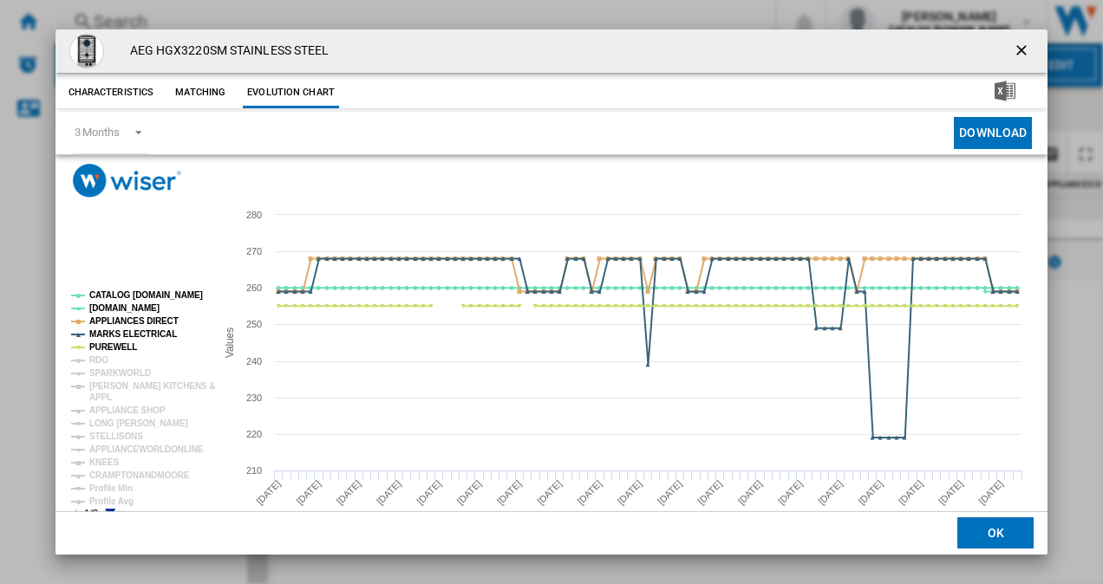
click at [107, 510] on icon "Product popup" at bounding box center [110, 514] width 10 height 10
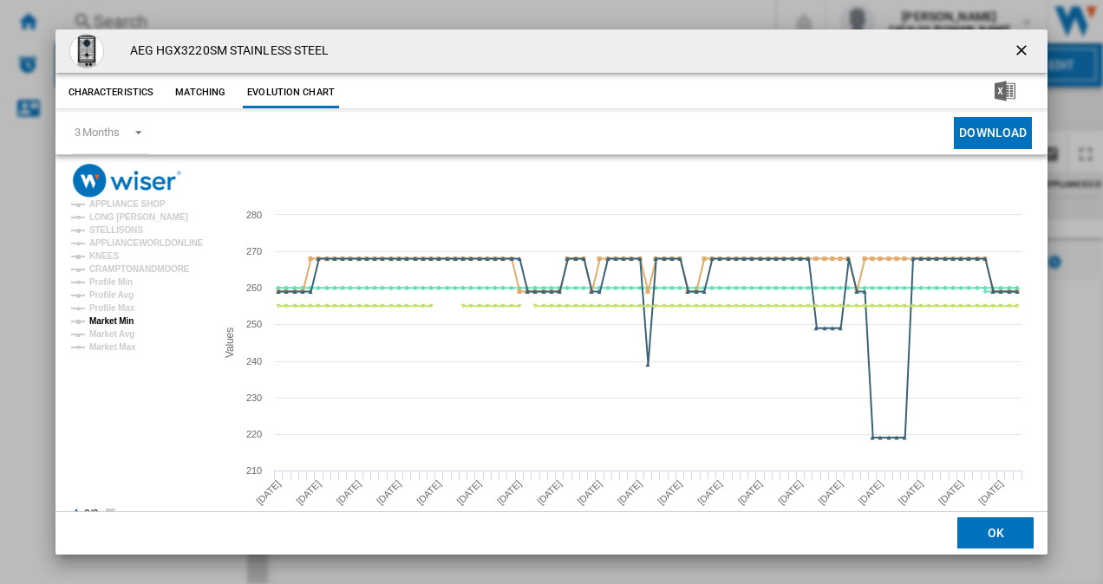
click at [117, 326] on tspan "Market Min" at bounding box center [111, 321] width 44 height 10
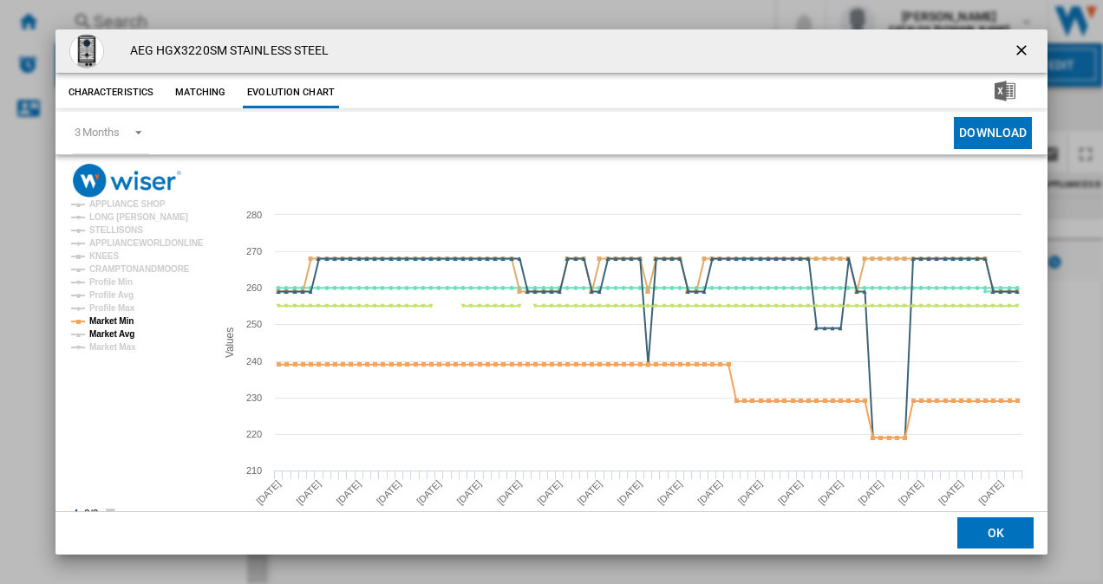
click at [114, 338] on tspan "Market Avg" at bounding box center [111, 334] width 45 height 10
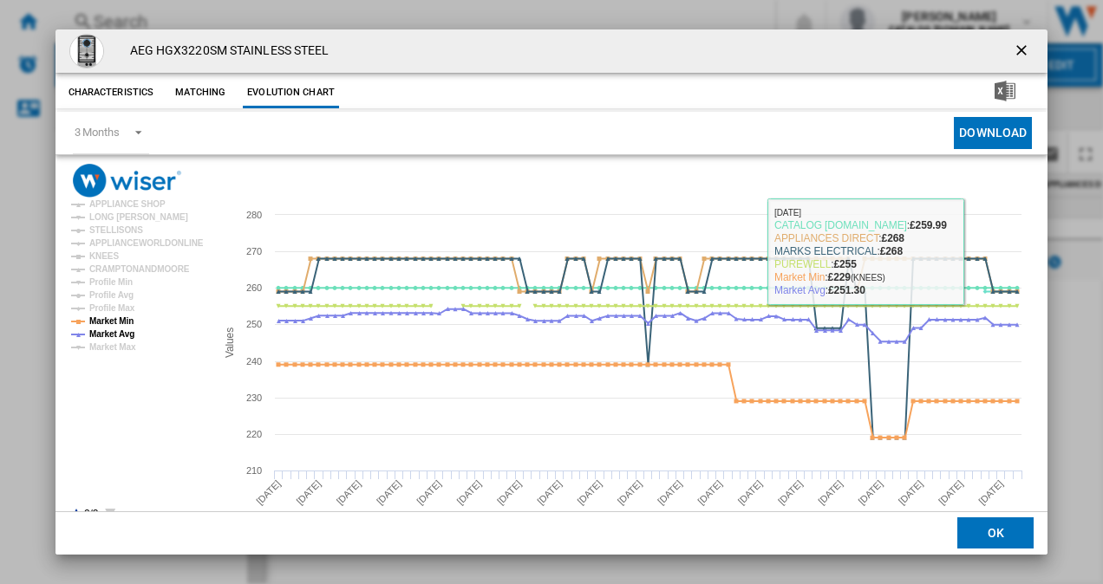
click at [1006, 34] on button "Product popup" at bounding box center [1023, 51] width 35 height 35
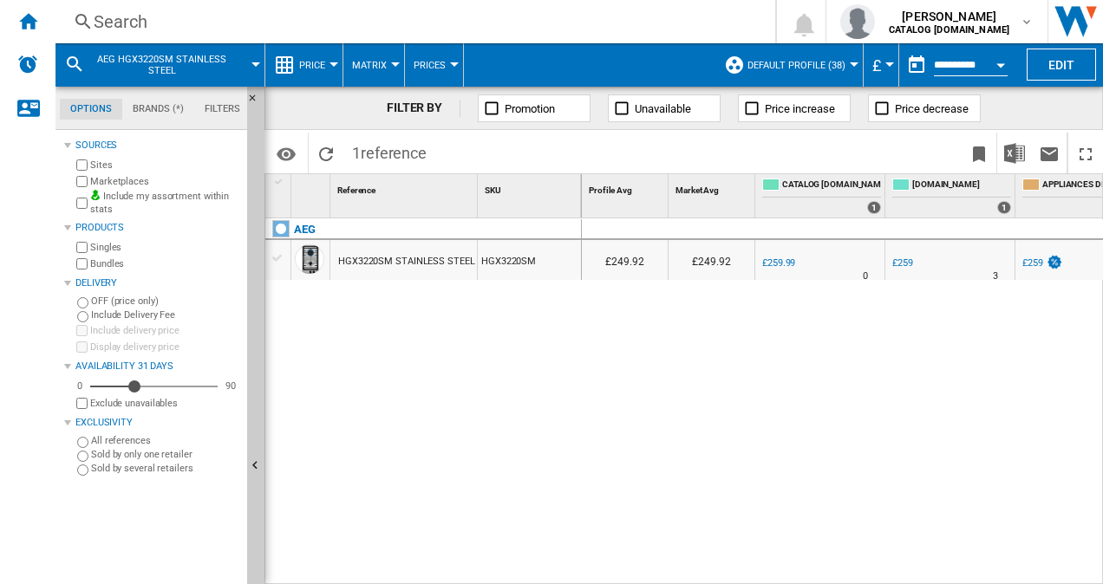
click at [118, 16] on div "Search" at bounding box center [412, 22] width 636 height 24
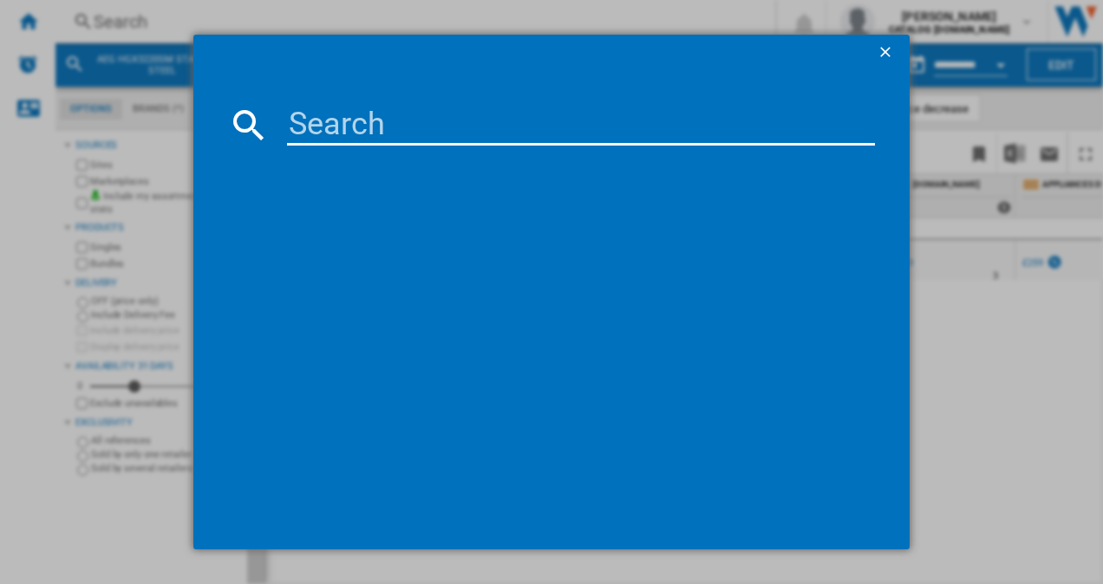
click at [310, 124] on input at bounding box center [581, 125] width 589 height 42
type input "HK624010FB"
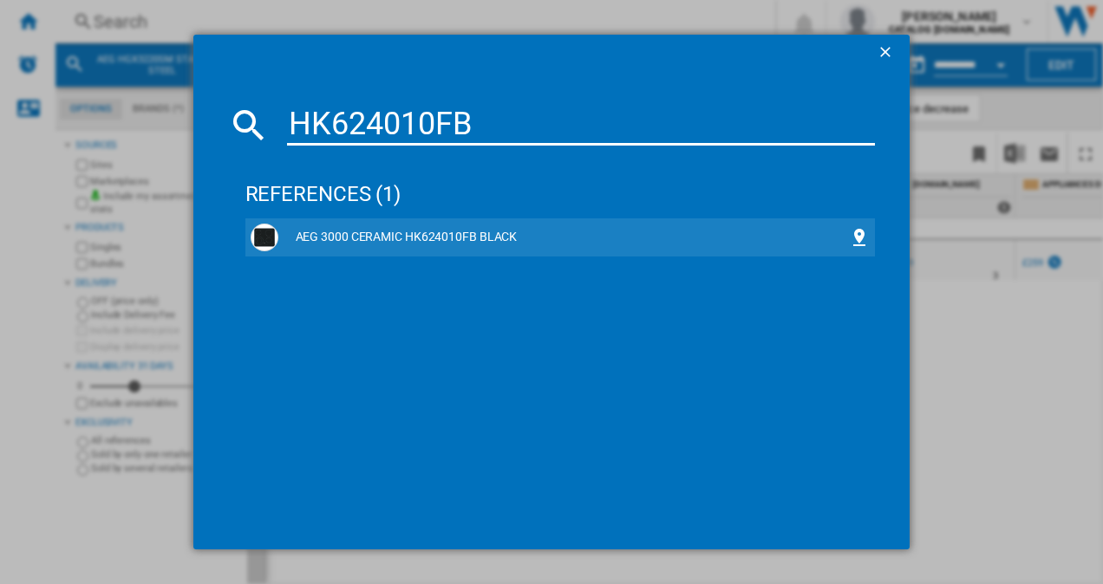
click at [404, 244] on div "AEG 3000 CERAMIC HK624010FB BLACK" at bounding box center [563, 237] width 571 height 17
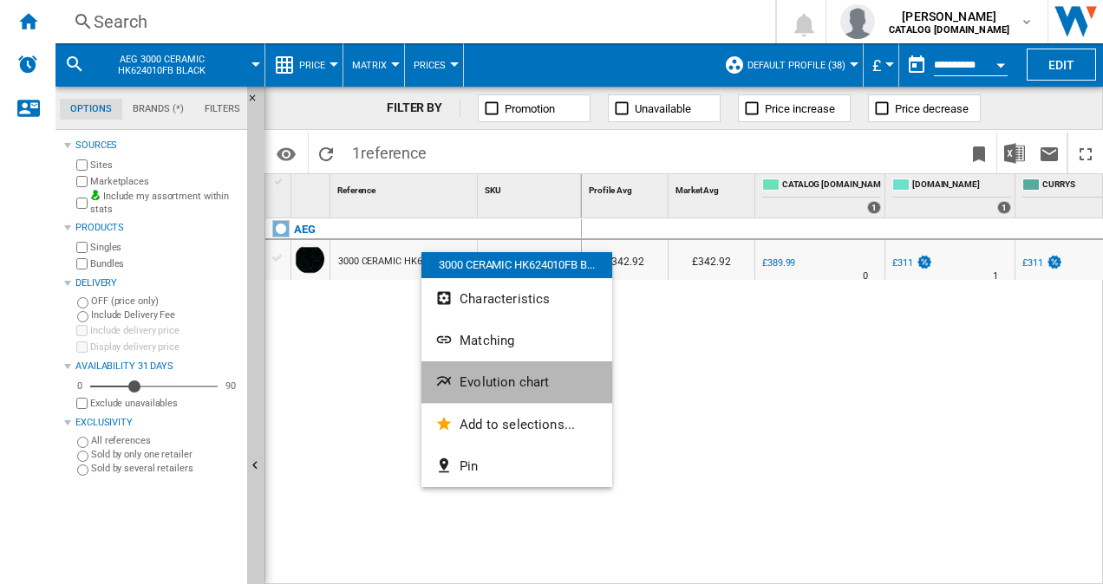
click at [491, 380] on span "Evolution chart" at bounding box center [503, 383] width 89 height 16
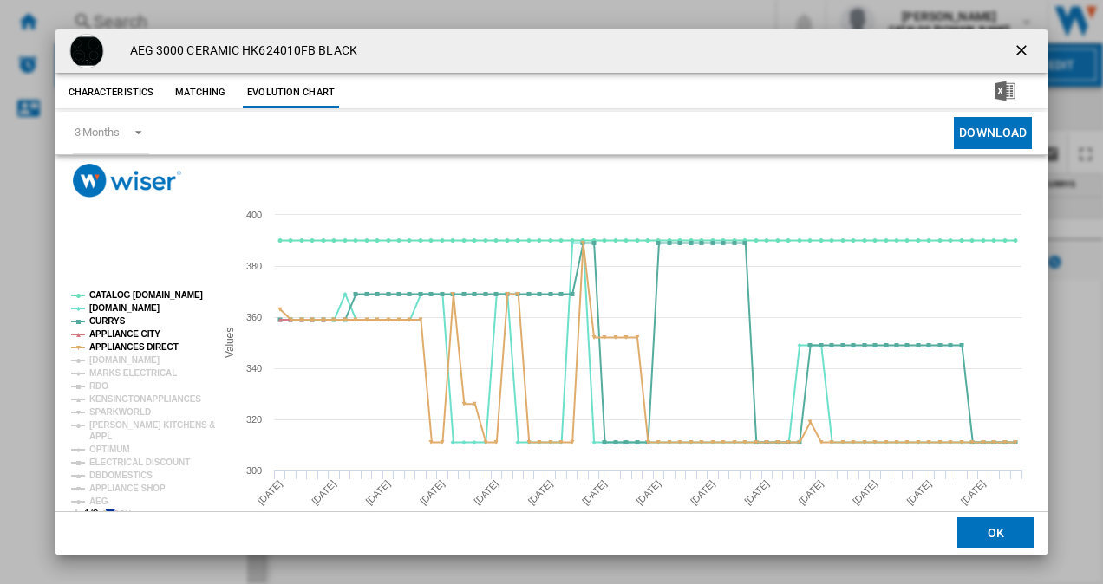
click at [108, 510] on icon "Product popup" at bounding box center [110, 514] width 10 height 10
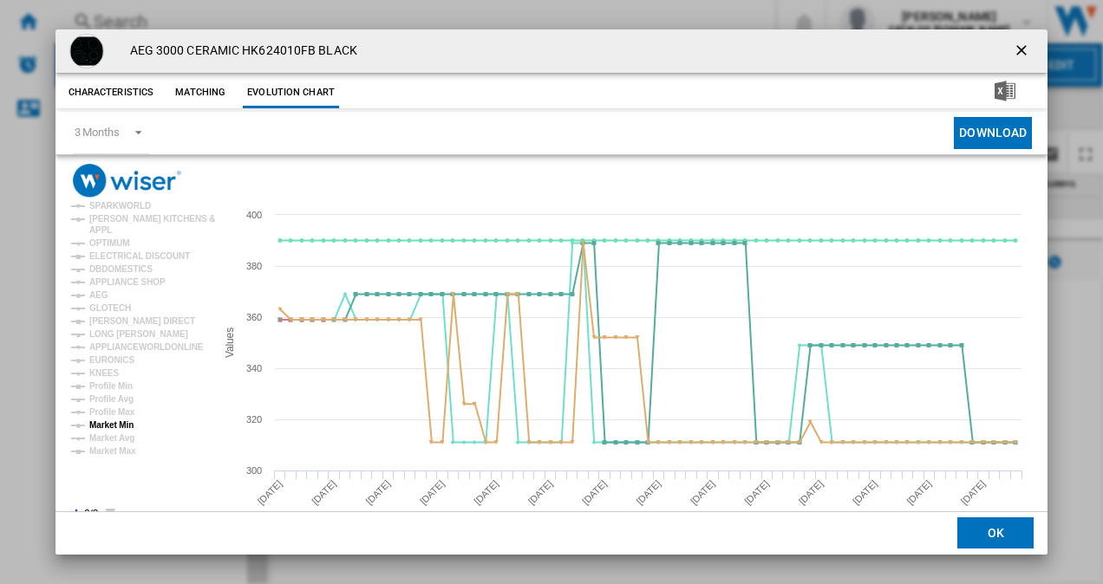
click at [123, 423] on tspan "Market Min" at bounding box center [111, 425] width 44 height 10
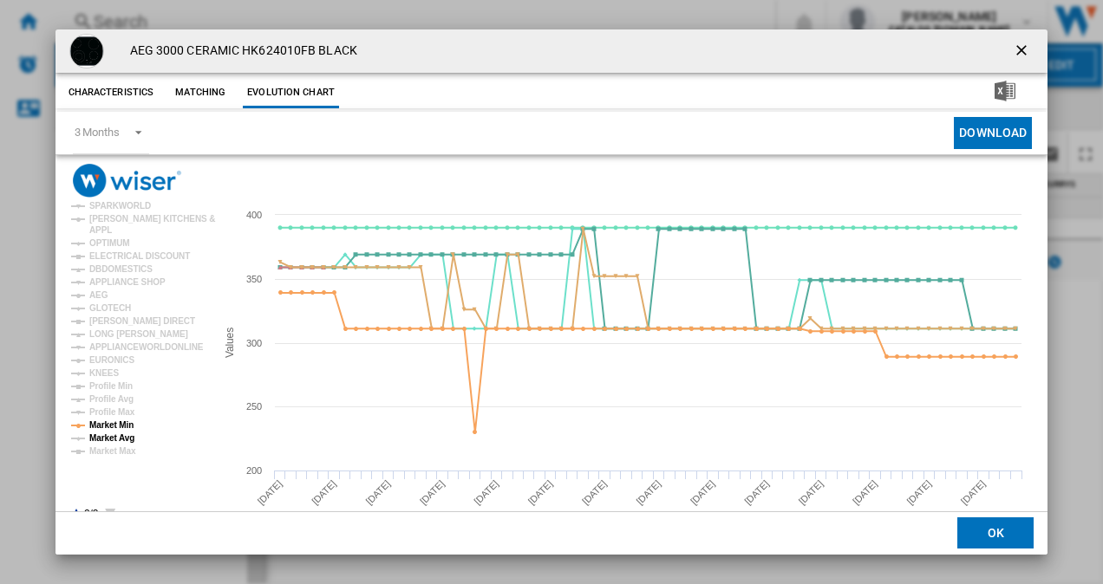
click at [119, 441] on tspan "Market Avg" at bounding box center [111, 438] width 45 height 10
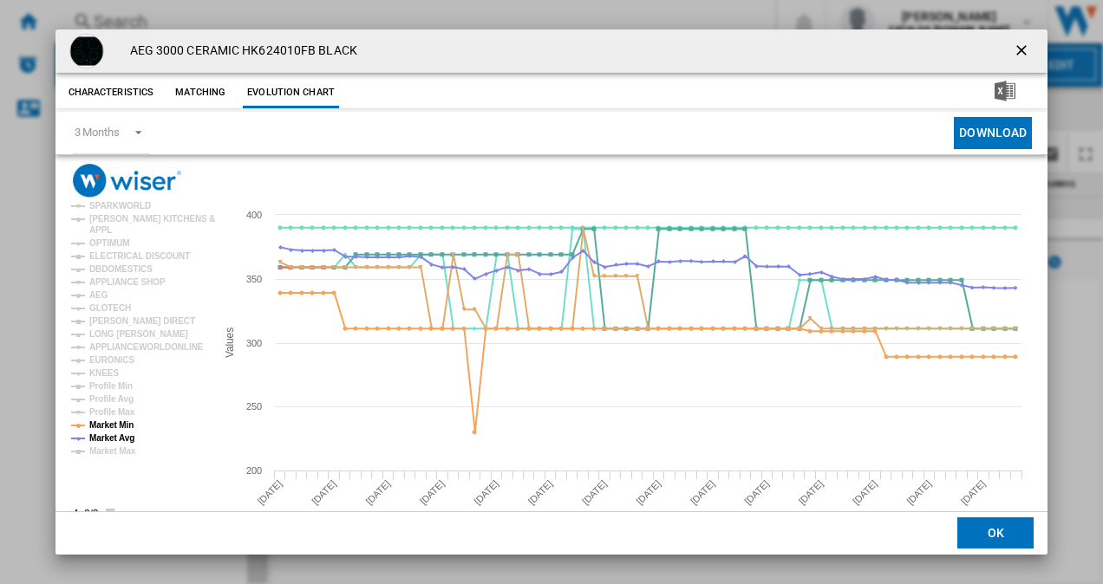
click at [1013, 43] on ng-md-icon "getI18NText('BUTTONS.CLOSE_DIALOG')" at bounding box center [1023, 52] width 21 height 21
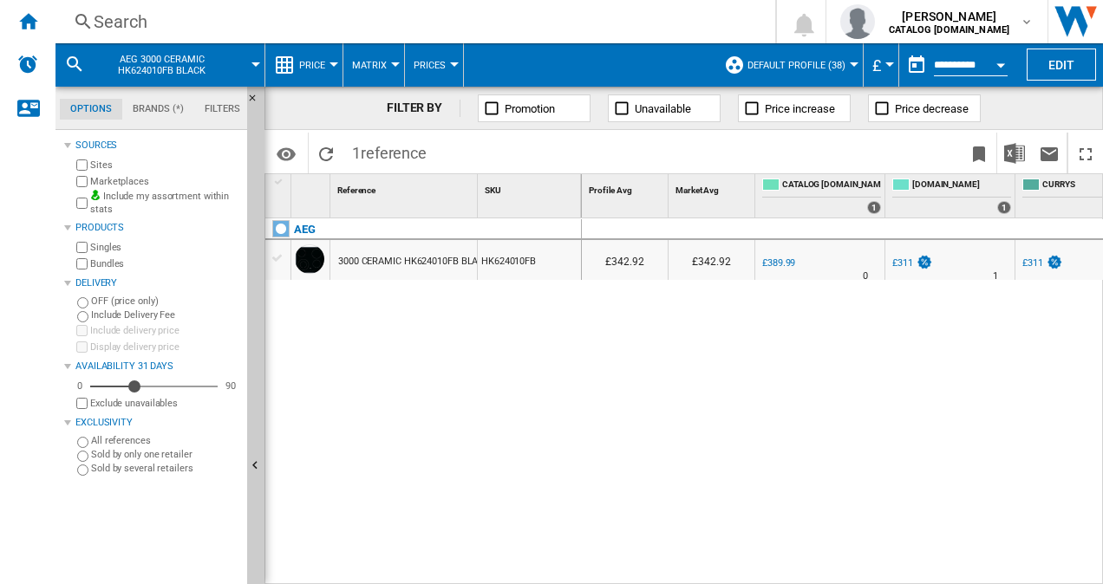
click at [134, 26] on div "Search" at bounding box center [412, 22] width 636 height 24
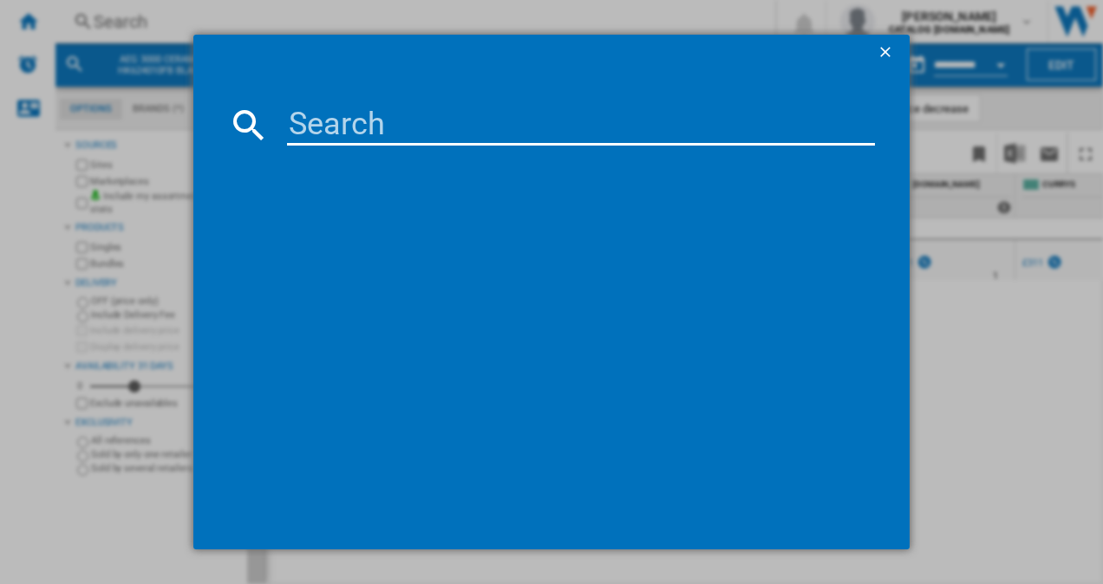
click at [355, 134] on input at bounding box center [581, 125] width 589 height 42
type input "HK634060XB"
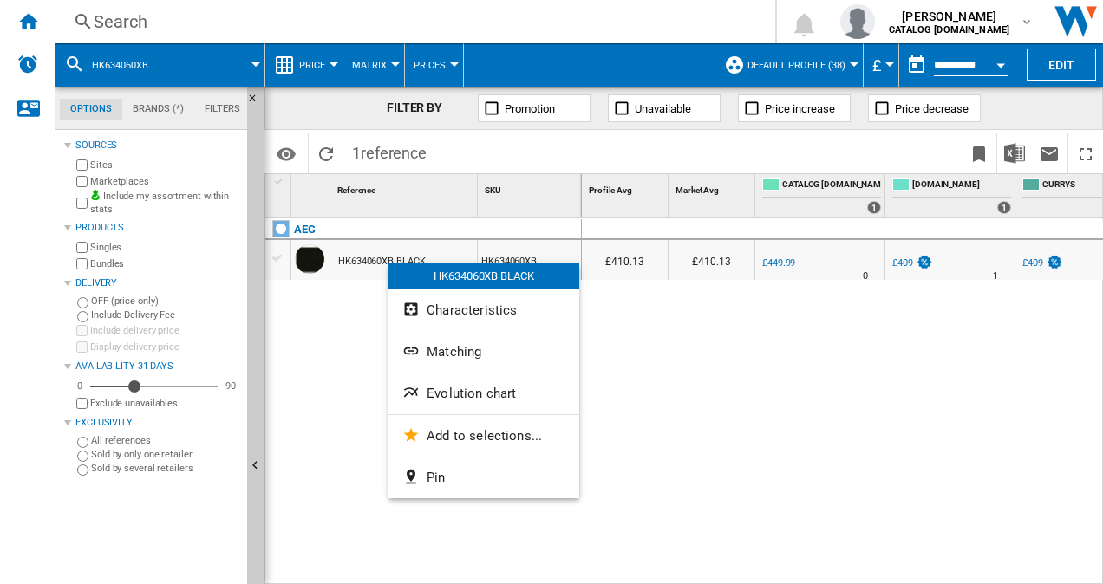
click at [448, 393] on span "Evolution chart" at bounding box center [471, 394] width 89 height 16
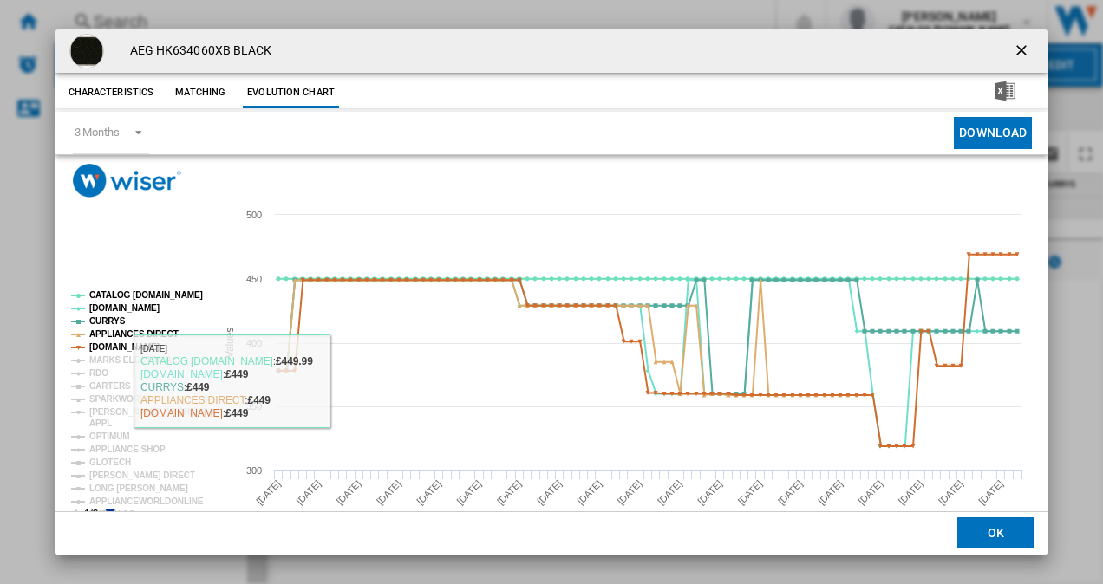
click at [107, 509] on icon "Product popup" at bounding box center [110, 514] width 10 height 10
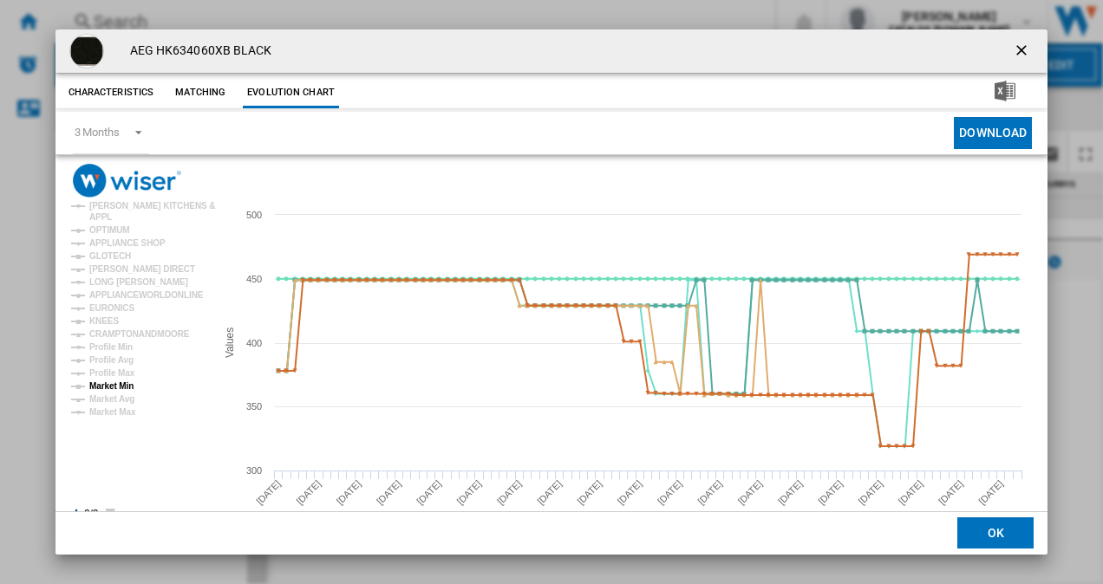
click at [118, 385] on tspan "Market Min" at bounding box center [111, 386] width 44 height 10
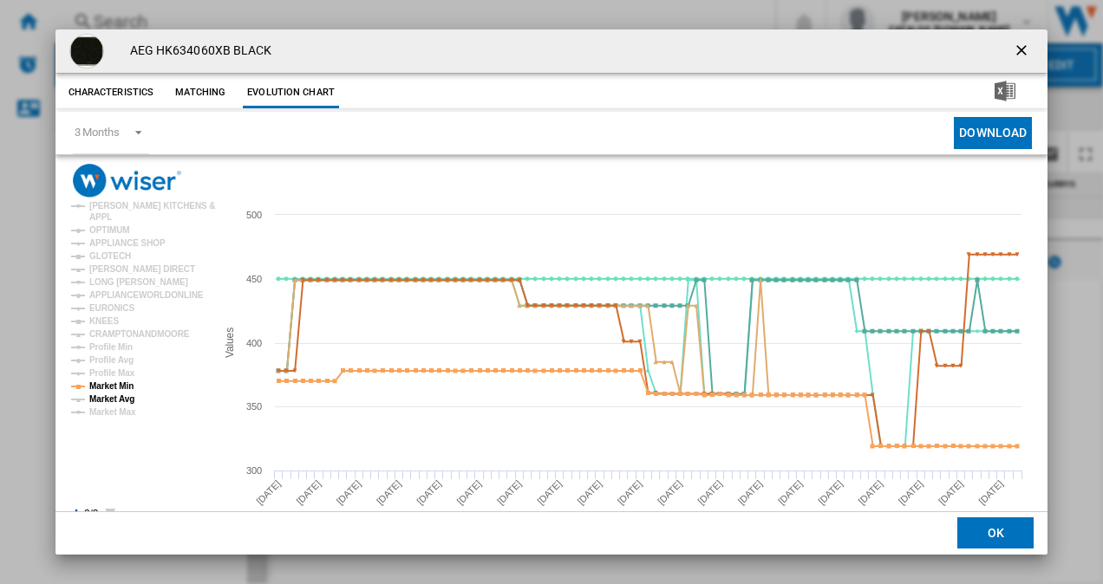
click at [106, 400] on tspan "Market Avg" at bounding box center [111, 399] width 45 height 10
